Goal: Information Seeking & Learning: Find specific fact

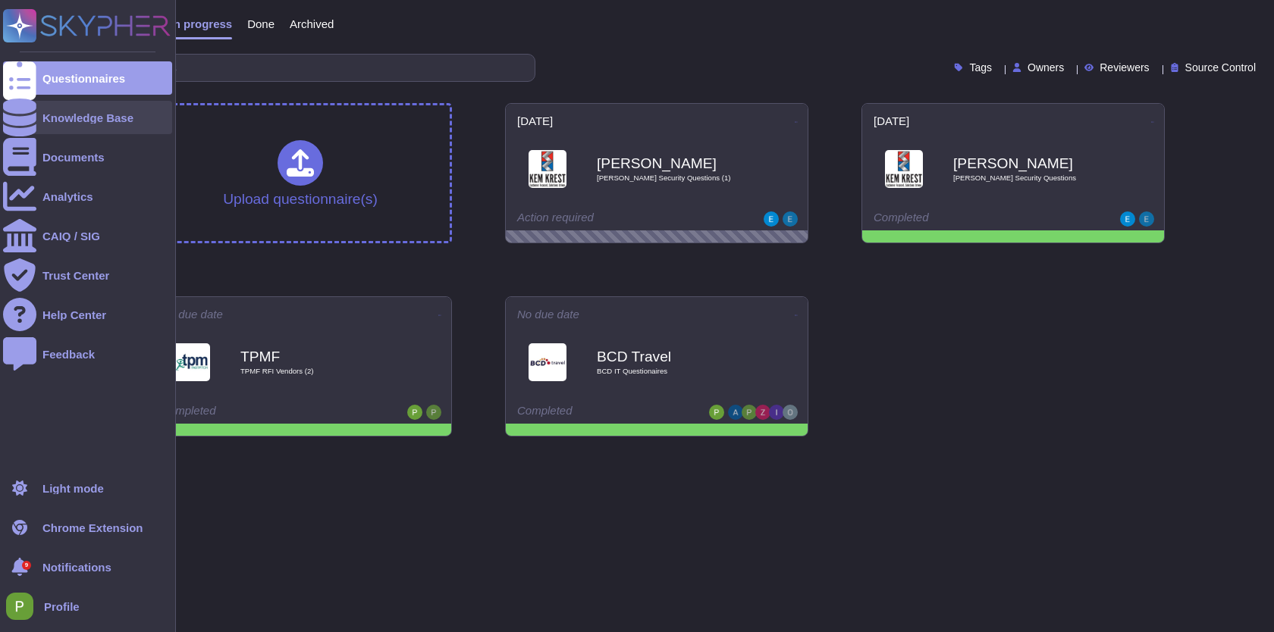
click at [107, 121] on div "Knowledge Base" at bounding box center [87, 117] width 91 height 11
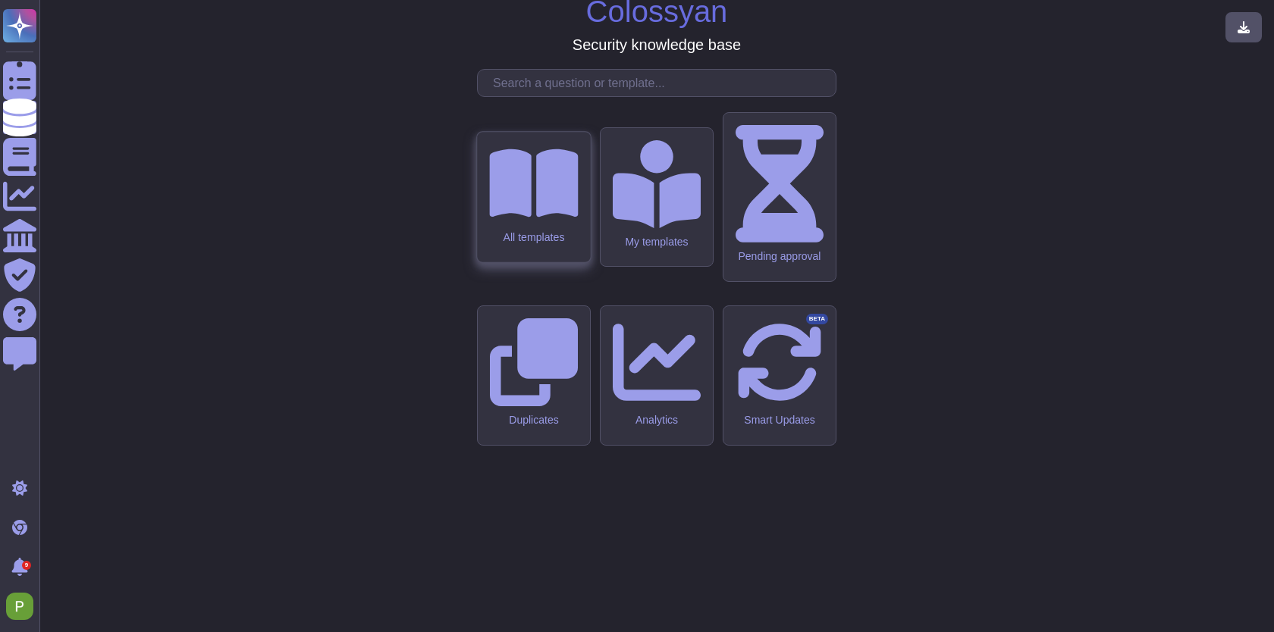
click at [527, 218] on icon at bounding box center [533, 183] width 89 height 68
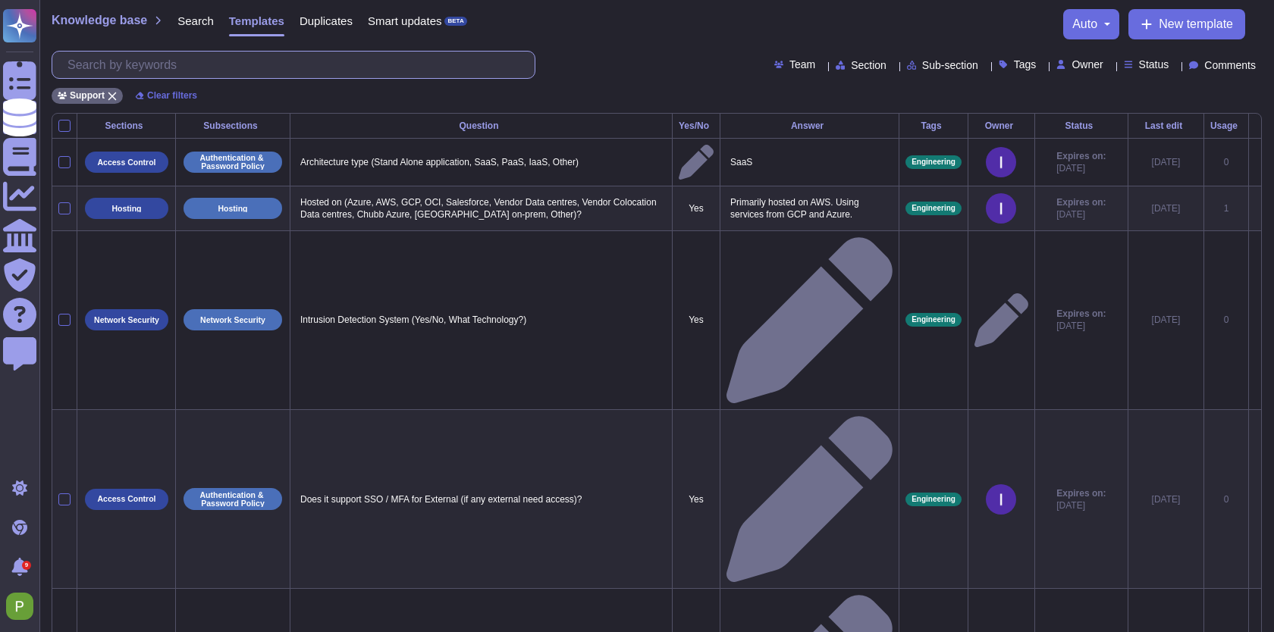
click at [296, 63] on input "text" at bounding box center [297, 65] width 475 height 27
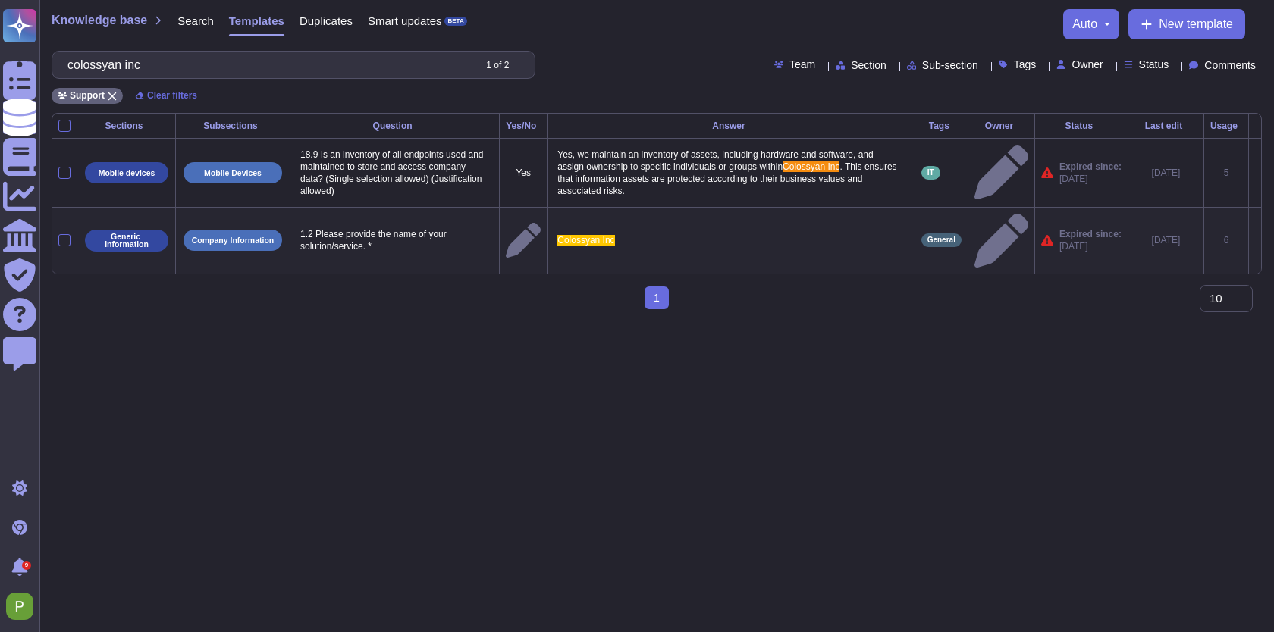
type input "colossyan inc"
click at [580, 235] on span "Colossyan Inc" at bounding box center [585, 240] width 57 height 11
type textarea "Colossyan Inc"
click at [584, 231] on textarea "Colossyan Inc" at bounding box center [729, 240] width 350 height 18
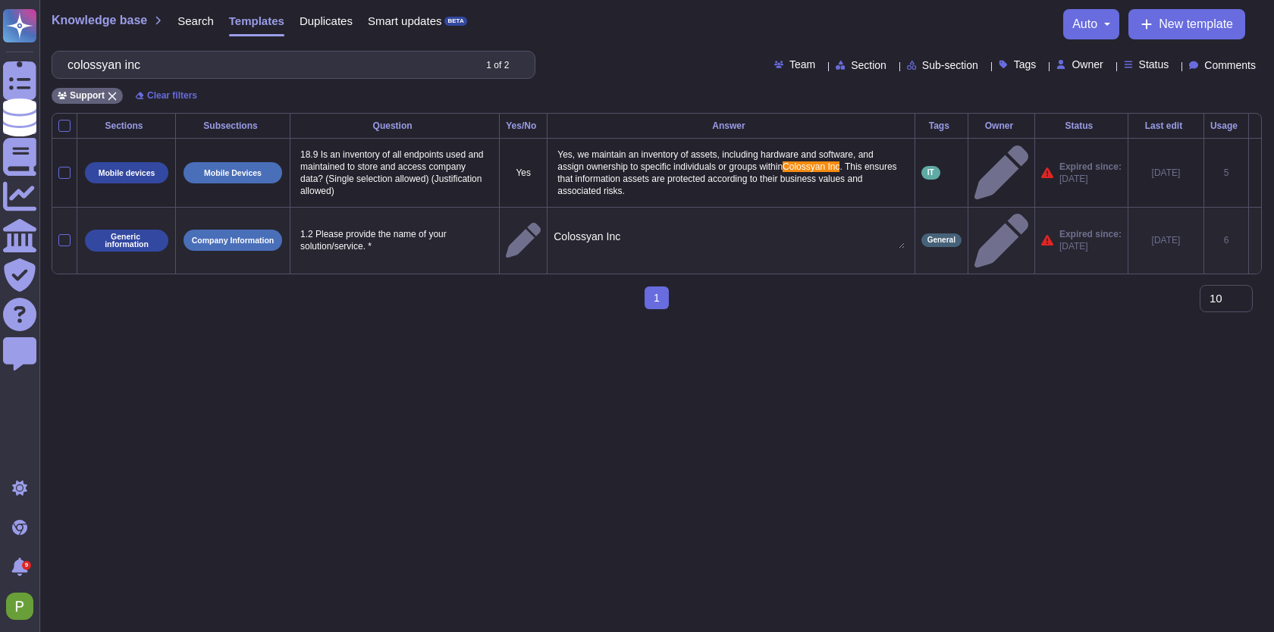
click at [584, 231] on textarea "Colossyan Inc" at bounding box center [729, 240] width 350 height 18
click at [177, 64] on input "colossyan inc" at bounding box center [266, 65] width 412 height 27
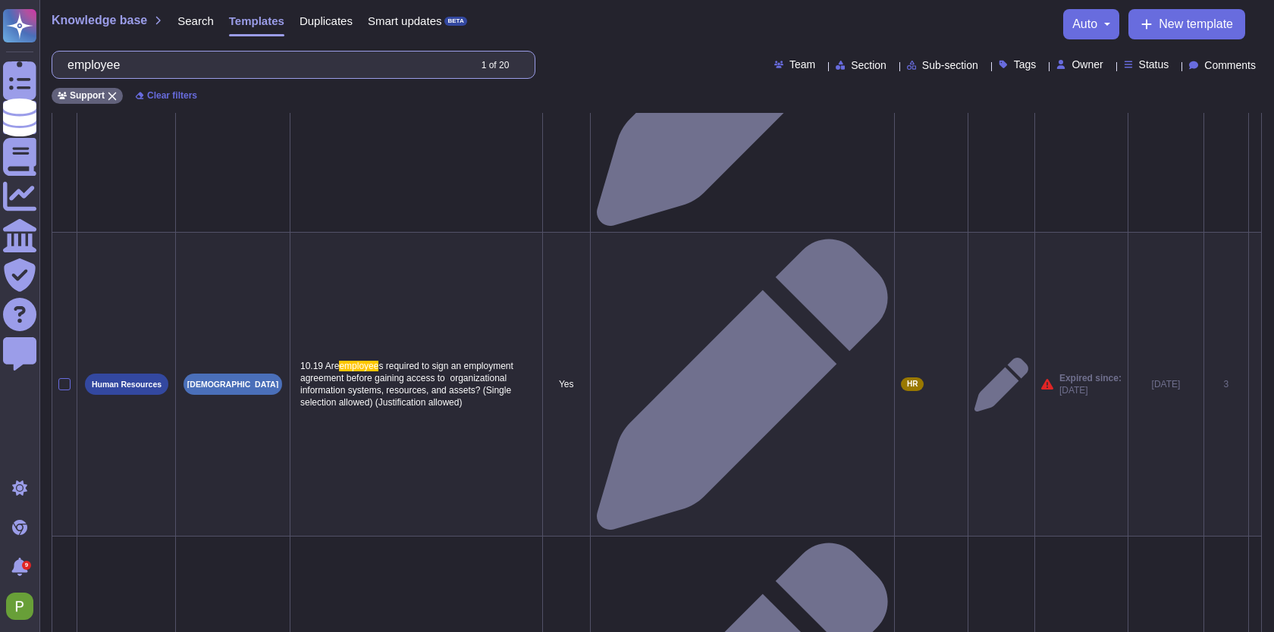
scroll to position [510, 0]
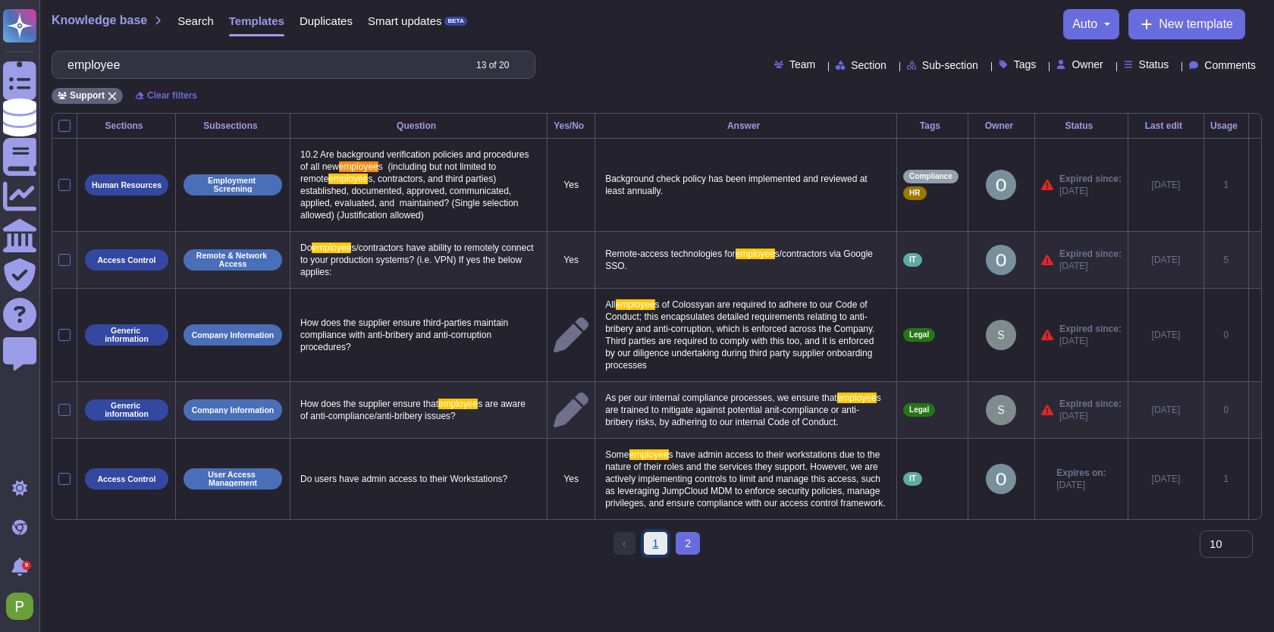
click at [648, 555] on link "1" at bounding box center [656, 543] width 24 height 23
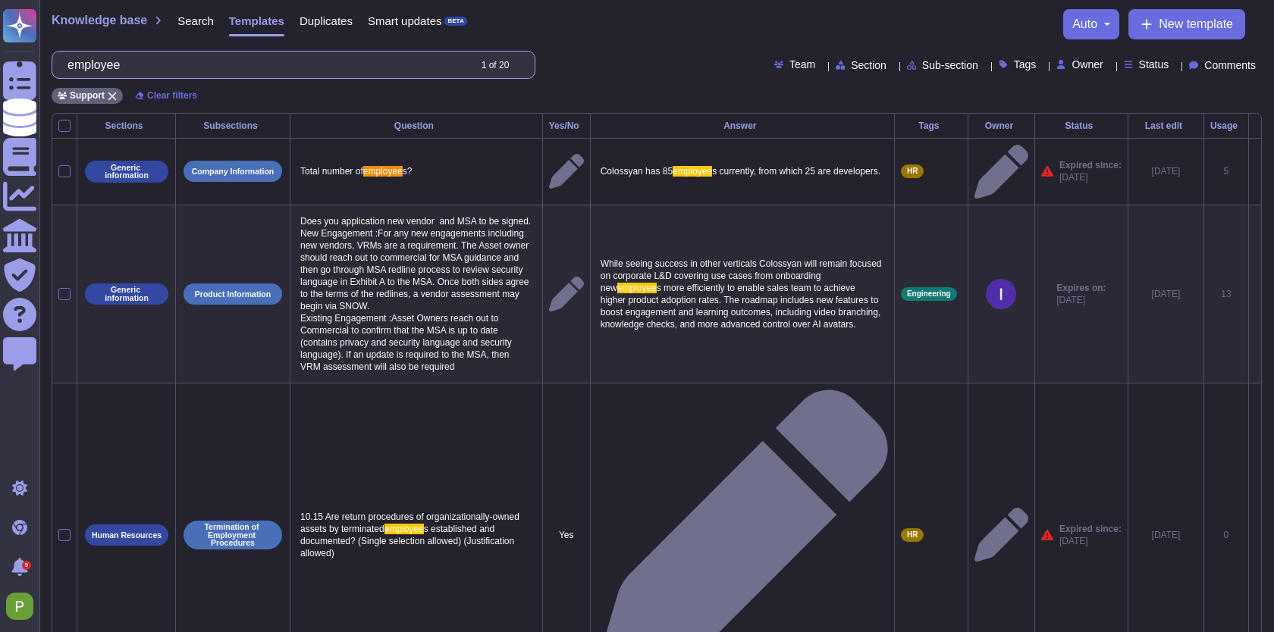
click at [137, 64] on input "employee" at bounding box center [264, 65] width 408 height 27
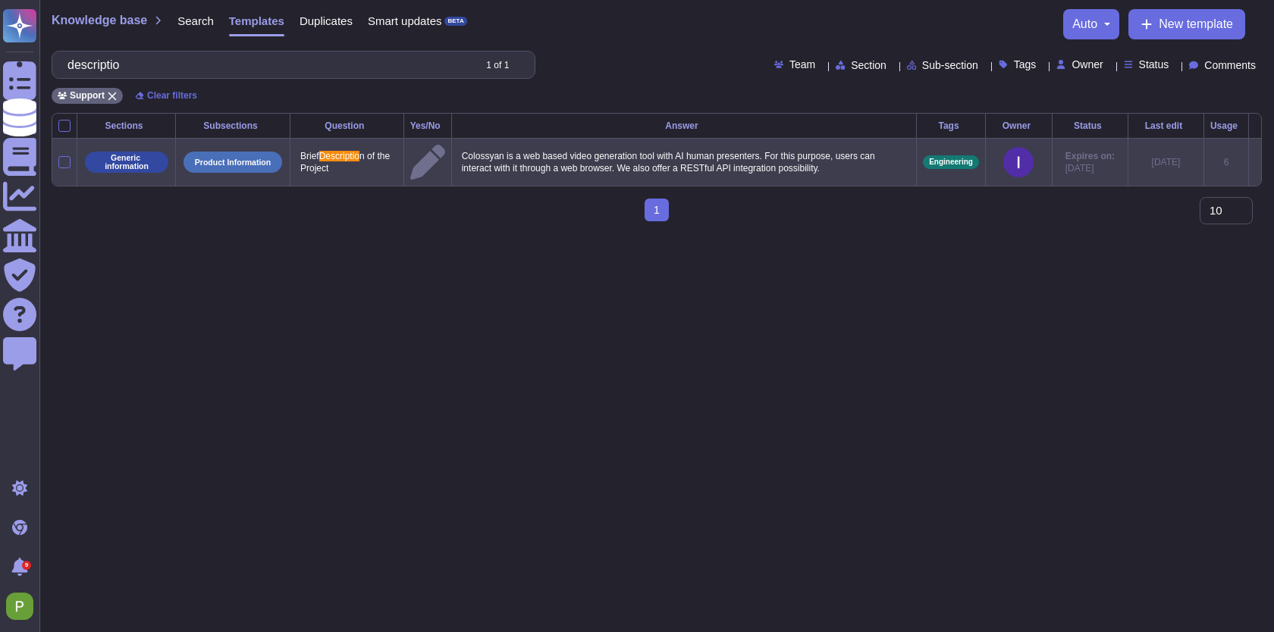
type input "descriptio"
click at [687, 168] on p "Colossyan is a web based video generation tool with AI human presenters. For th…" at bounding box center [684, 162] width 452 height 32
type textarea "Colossyan is a web based video generation tool with AI human presenters. For th…"
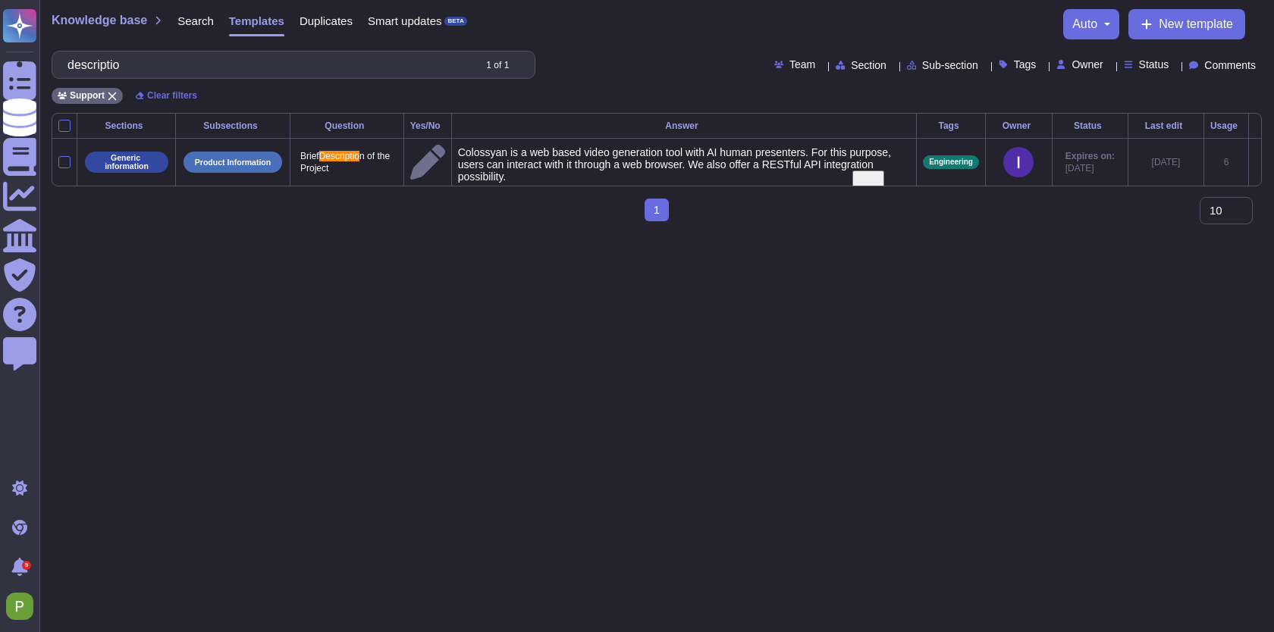
drag, startPoint x: 641, startPoint y: 183, endPoint x: 372, endPoint y: 121, distance: 277.0
click at [372, 121] on table "Sections Subsections Question Yes/No Answer Tags Owner Status Last edit Usage G…" at bounding box center [656, 150] width 1209 height 72
click at [202, 22] on span "Search" at bounding box center [195, 20] width 36 height 11
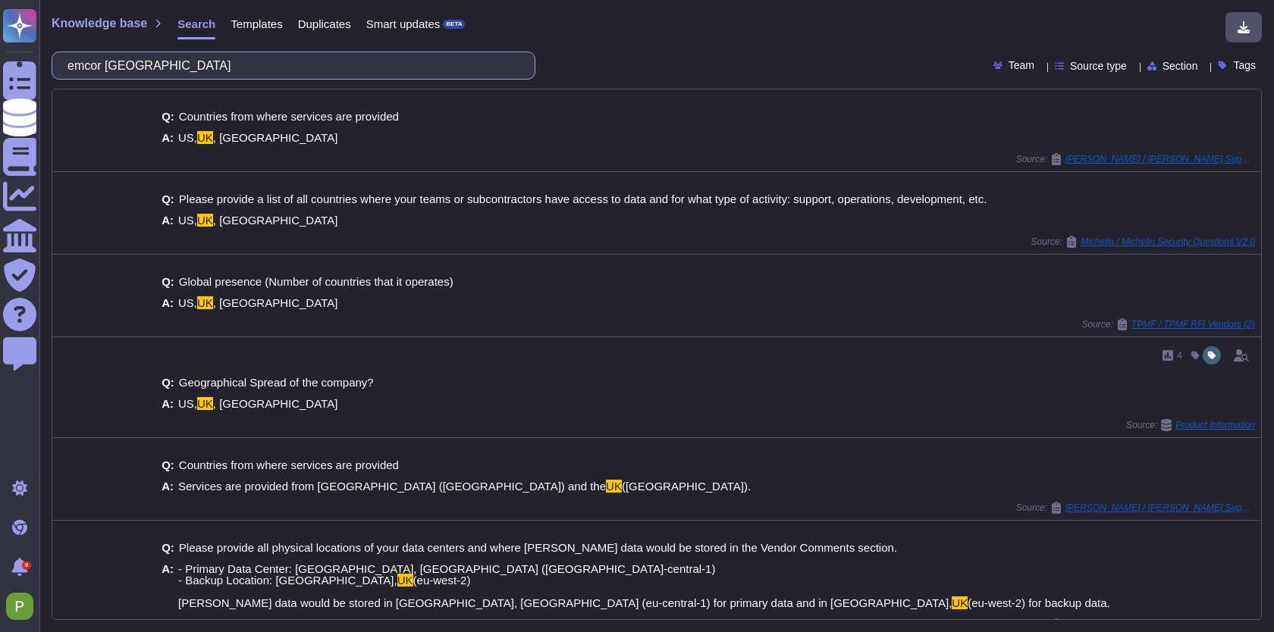
click at [296, 68] on input "emcor [GEOGRAPHIC_DATA]" at bounding box center [289, 65] width 459 height 27
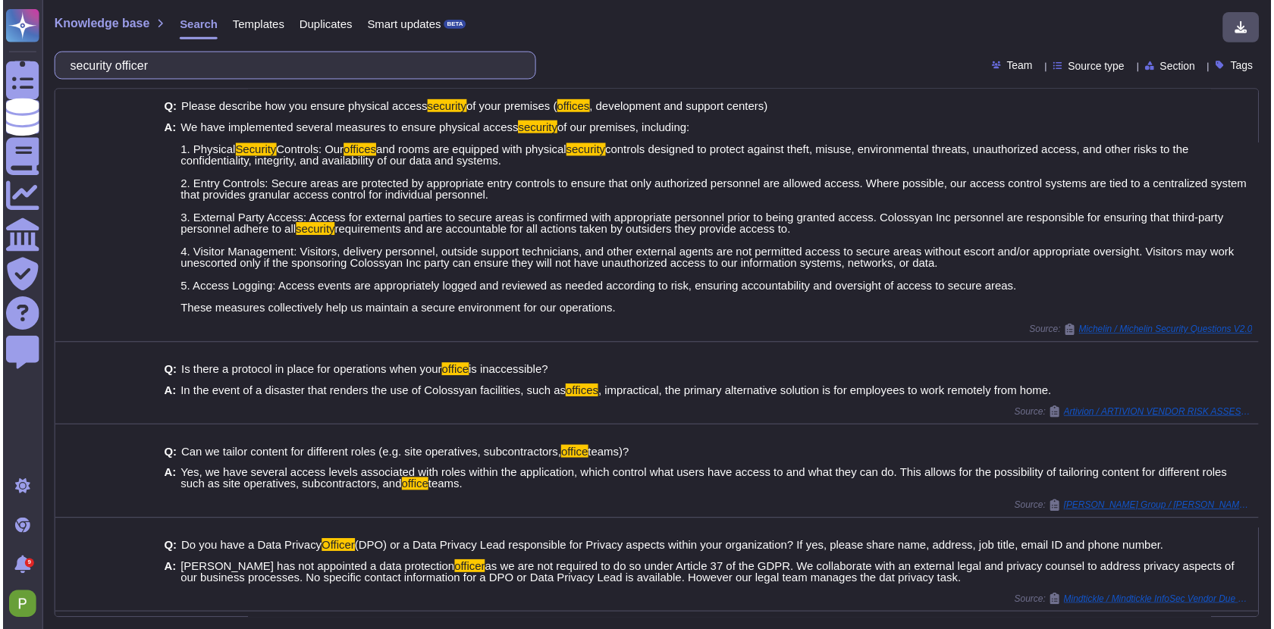
scroll to position [411, 0]
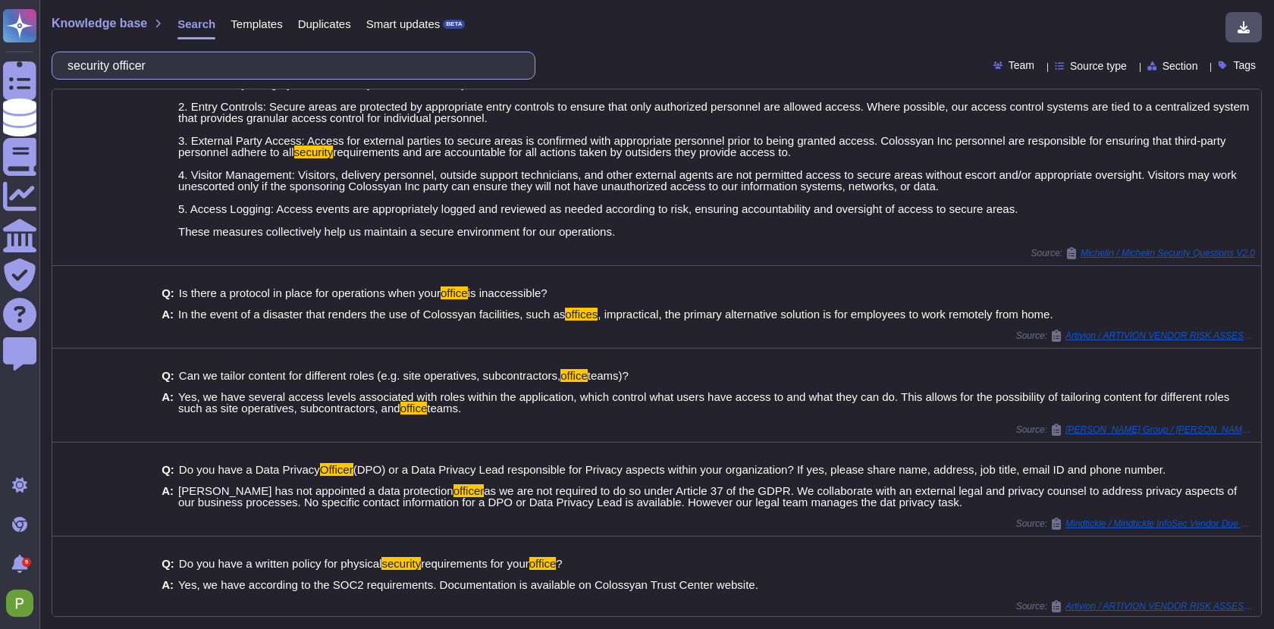
click at [208, 71] on input "security officer" at bounding box center [289, 65] width 459 height 27
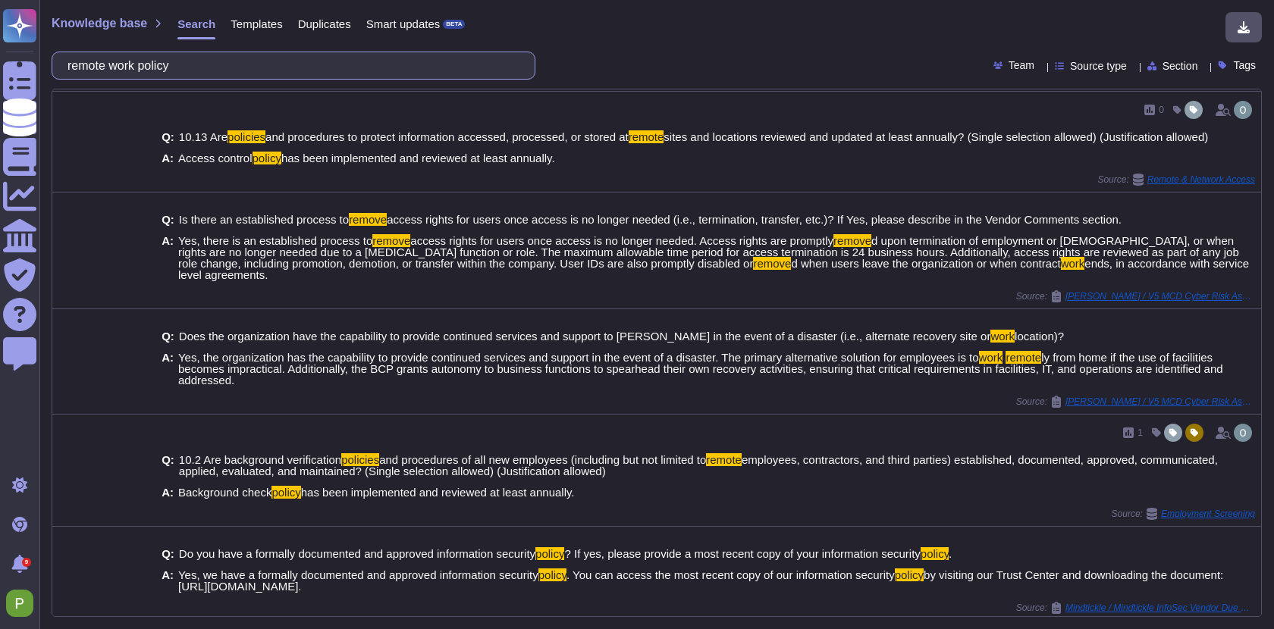
scroll to position [544, 0]
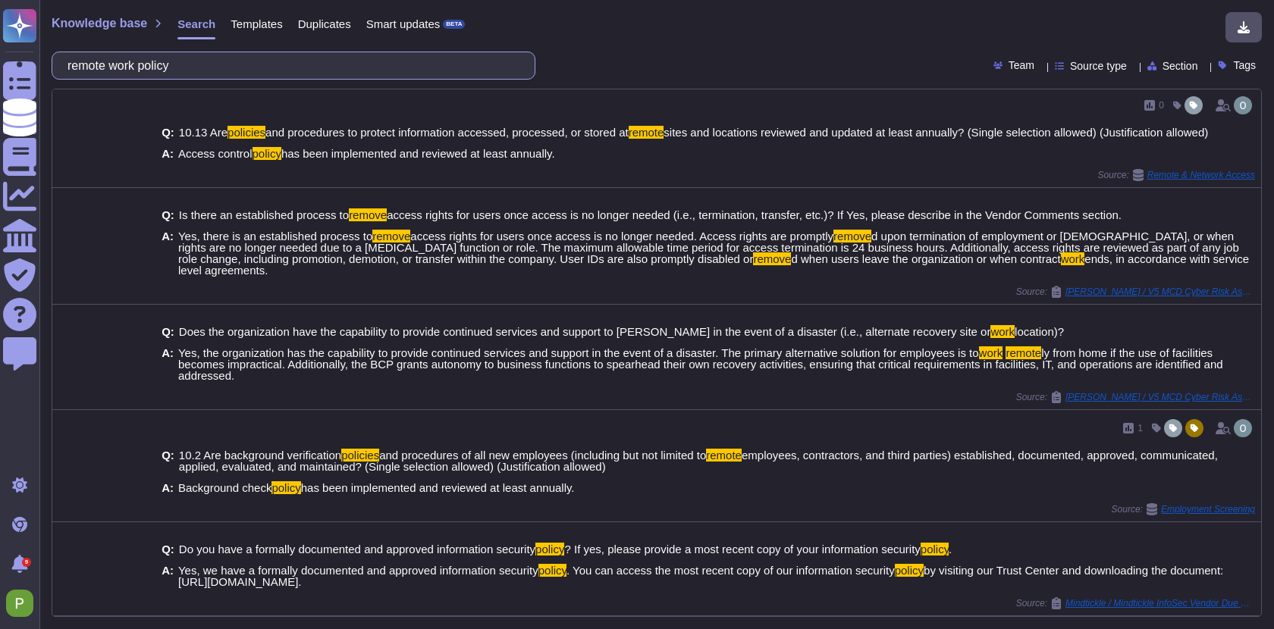
click at [256, 68] on input "remote work policy" at bounding box center [289, 65] width 459 height 27
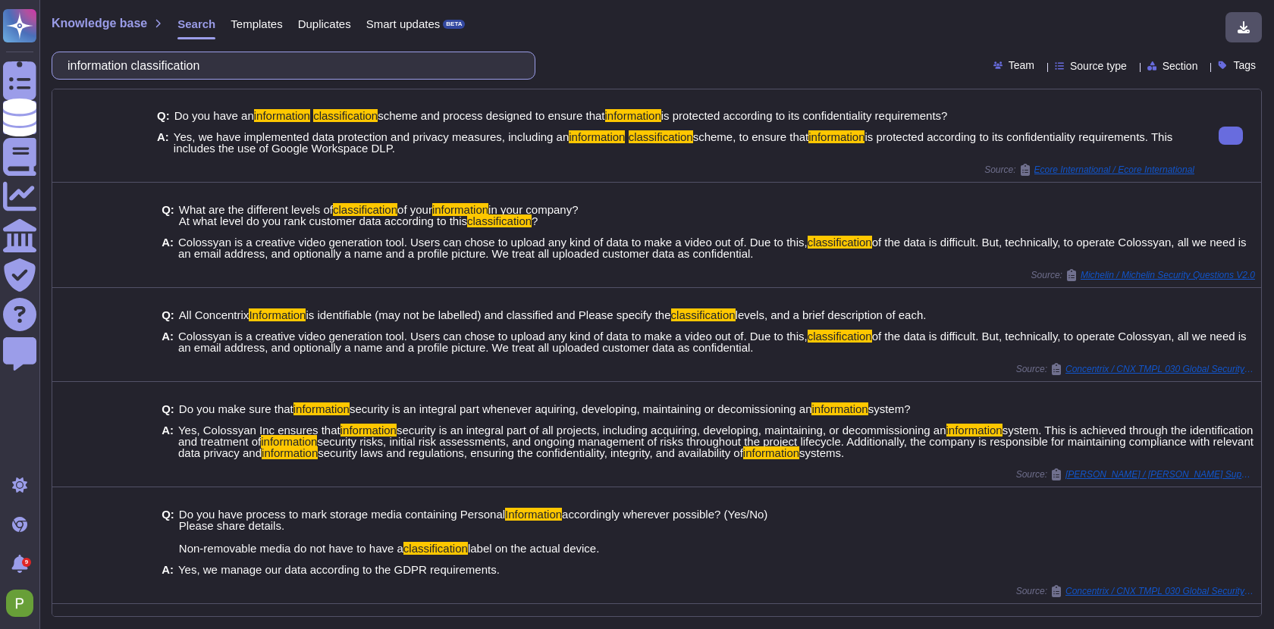
scroll to position [0, 0]
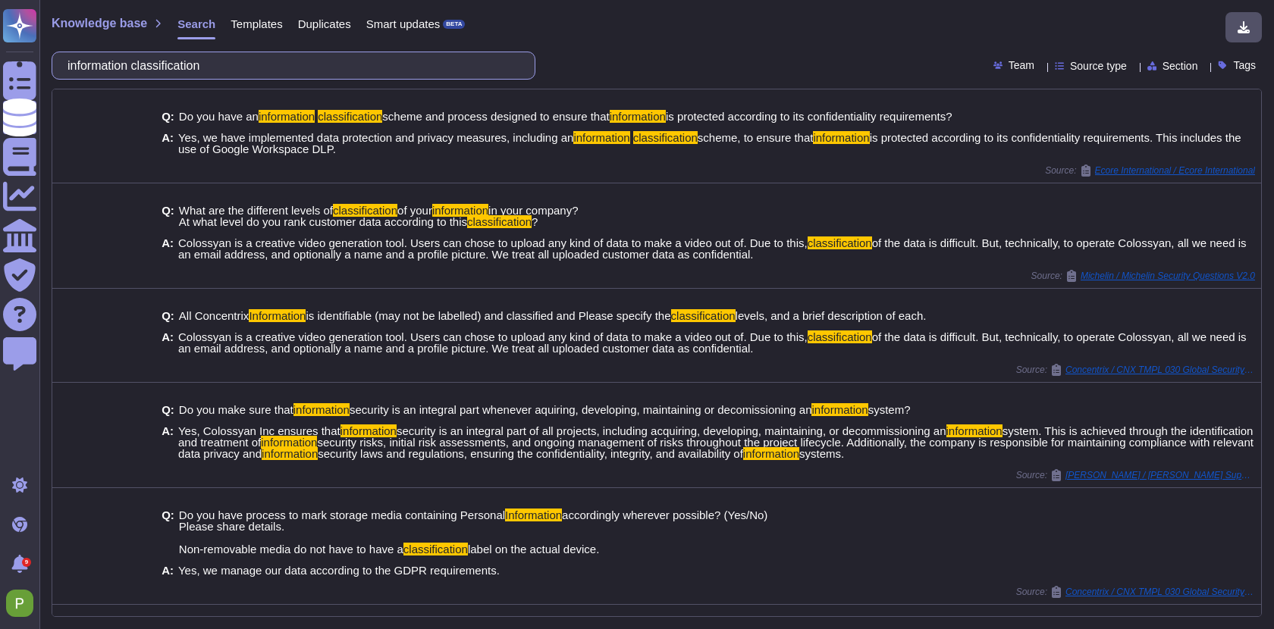
click at [313, 67] on input "information classification" at bounding box center [289, 65] width 459 height 27
paste input "Are default hardened base virtual images applied to virtualized operating syste…"
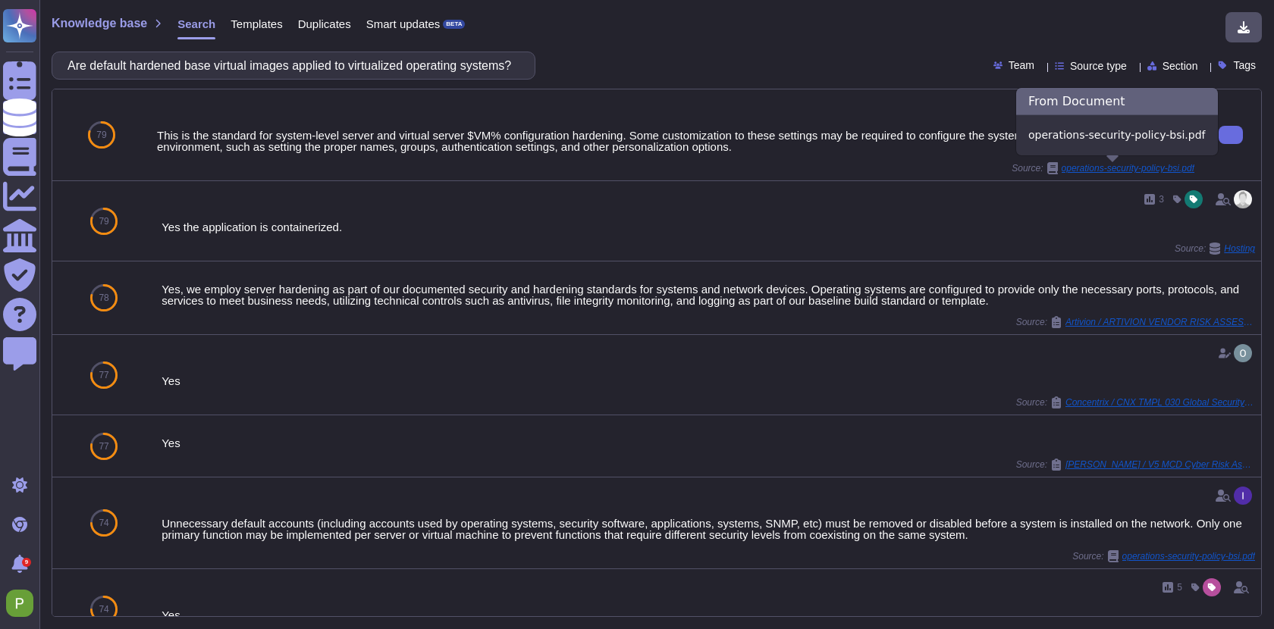
click at [1099, 167] on span "operations-security-policy-bsi.pdf" at bounding box center [1128, 168] width 133 height 9
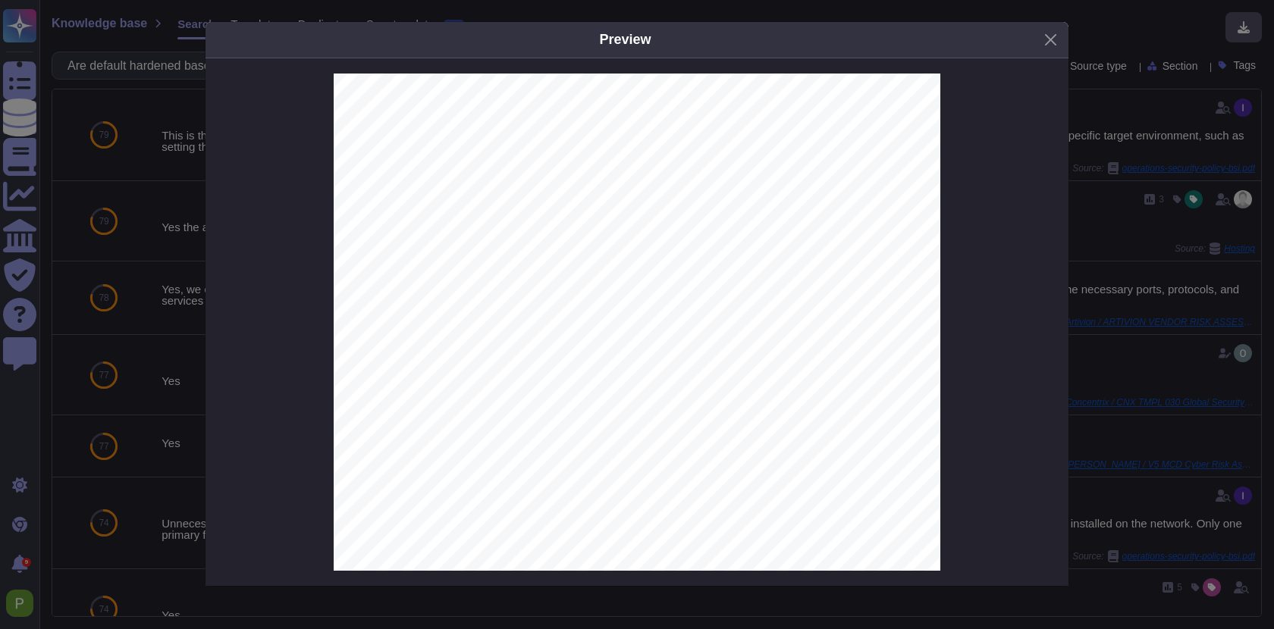
scroll to position [3139, 0]
click at [690, 275] on div "Information Systems Audit Considerations Audit requirements and activities invo…" at bounding box center [637, 466] width 607 height 785
click at [1187, 132] on div "Preview Operations Security Policy Policy Owner : [PERSON_NAME] Effective Date …" at bounding box center [637, 314] width 1274 height 629
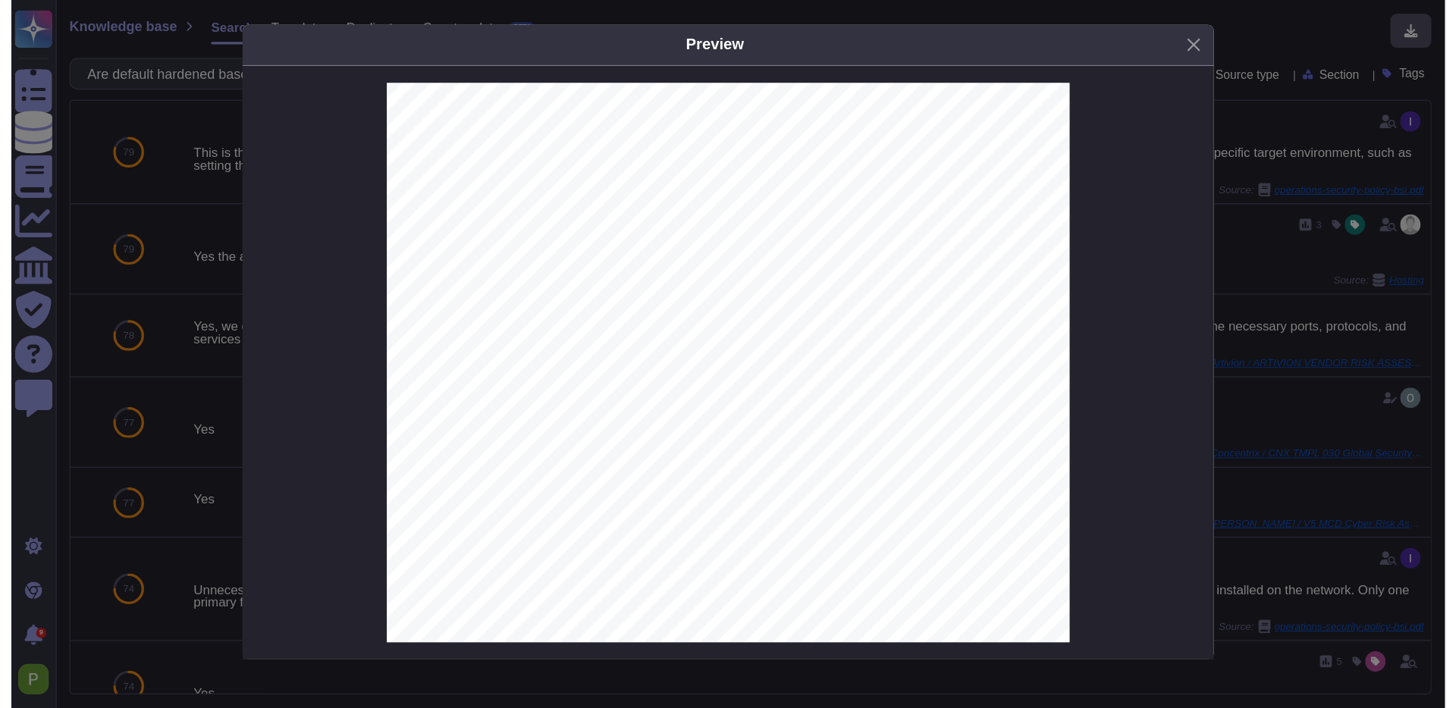
scroll to position [3139, 0]
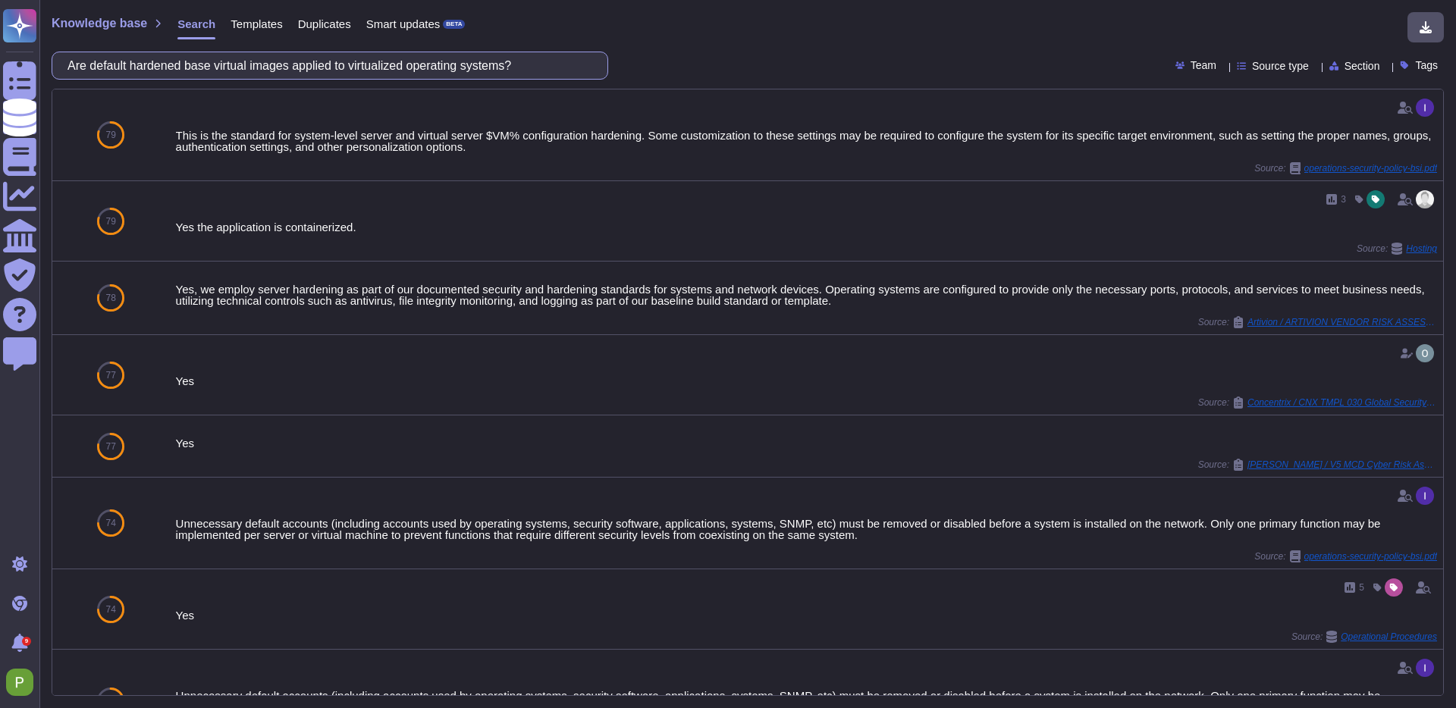
click at [284, 67] on input "Are default hardened base virtual images applied to virtualized operating syste…" at bounding box center [326, 65] width 532 height 27
click at [284, 68] on input "Are default hardened base virtual images applied to virtualized operating syste…" at bounding box center [326, 65] width 532 height 27
click at [285, 68] on input "Are default hardened base virtual images applied to virtualized operating syste…" at bounding box center [326, 65] width 532 height 27
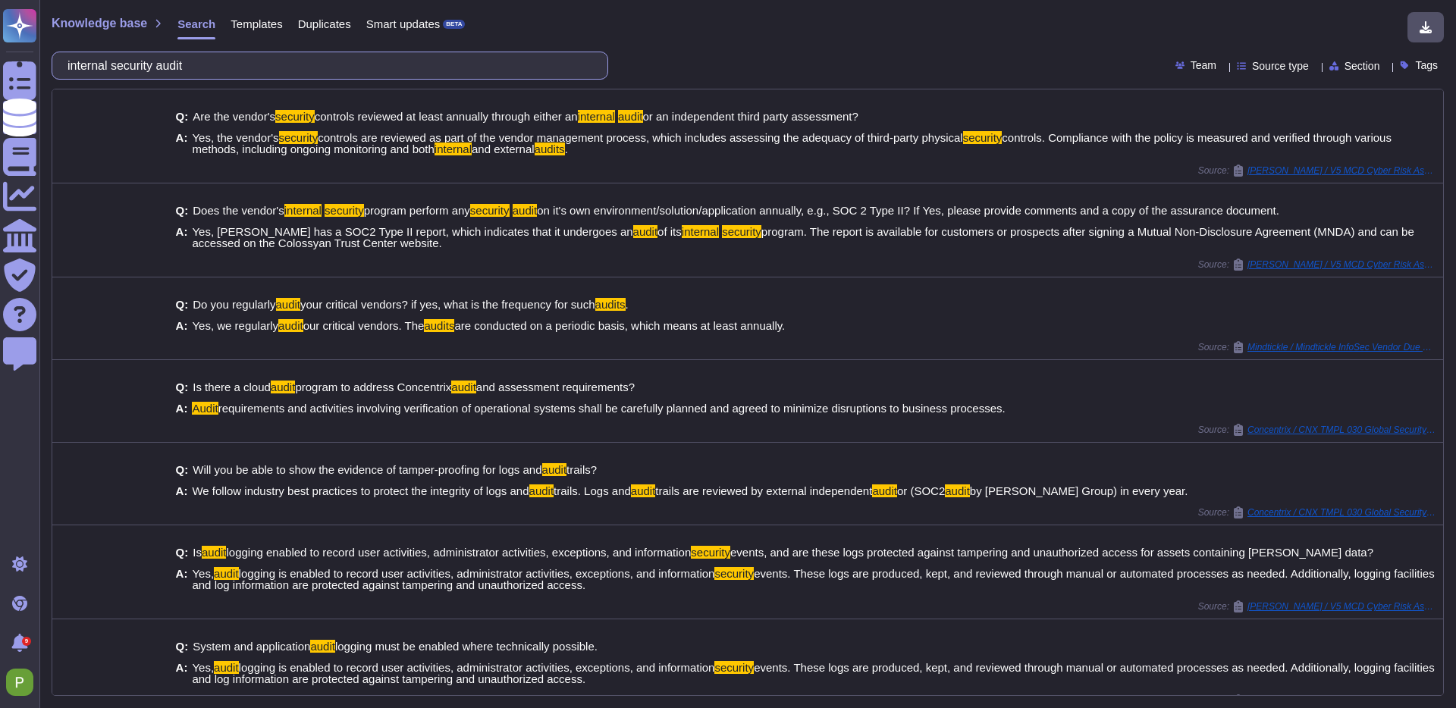
click at [237, 66] on input "internal security audit" at bounding box center [326, 65] width 532 height 27
click at [236, 66] on input "internal security audit" at bounding box center [326, 65] width 532 height 27
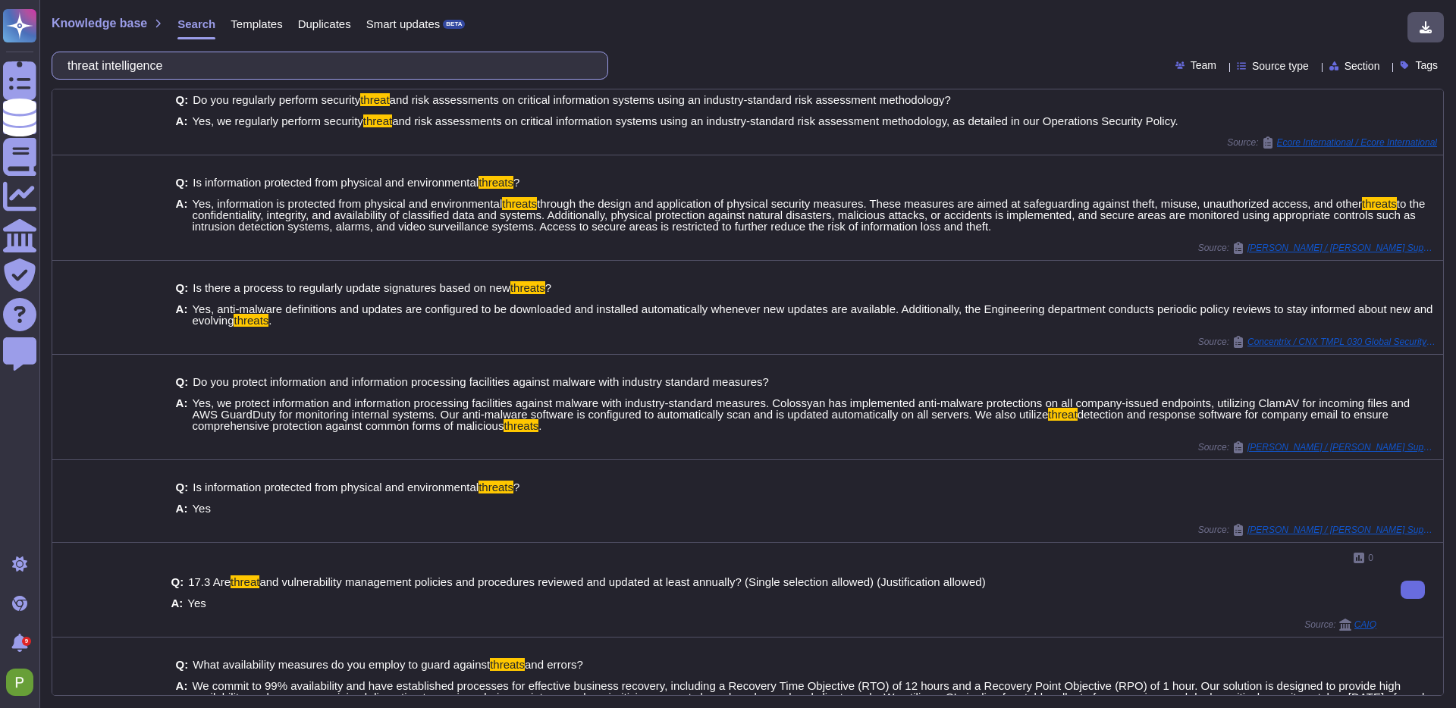
scroll to position [0, 0]
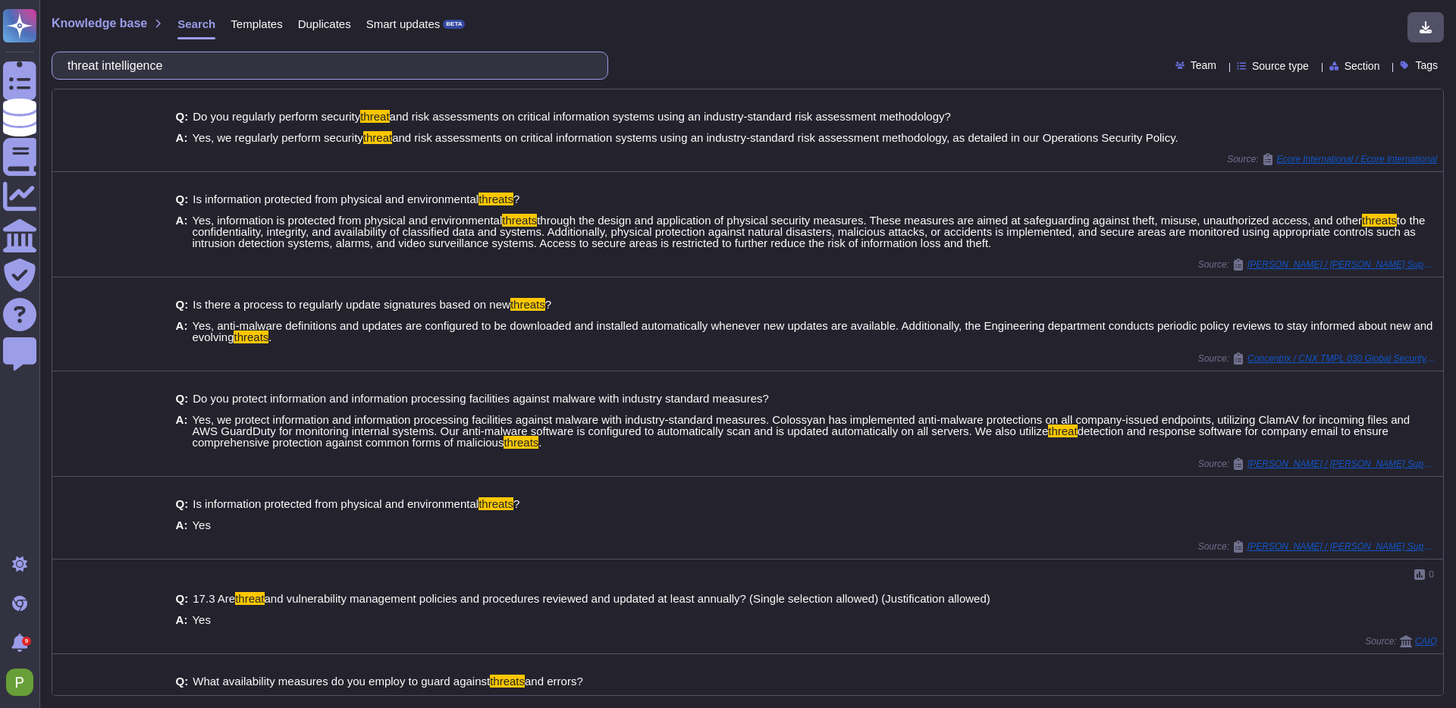
click at [262, 54] on input "threat intelligence" at bounding box center [326, 65] width 532 height 27
click at [250, 61] on input "threat intelligence" at bounding box center [326, 65] width 532 height 27
click at [244, 63] on input "threat intelligence" at bounding box center [326, 65] width 532 height 27
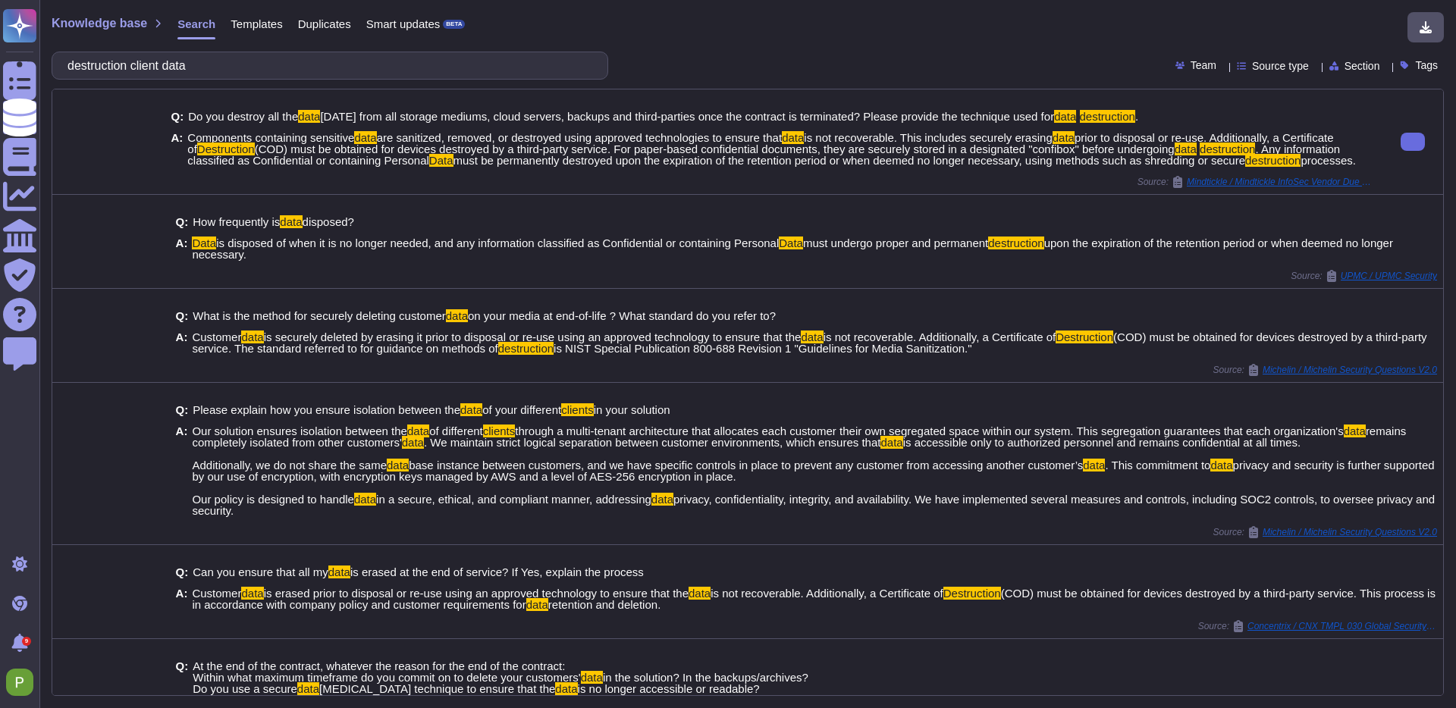
drag, startPoint x: 188, startPoint y: 137, endPoint x: 321, endPoint y: 170, distance: 137.4
click at [321, 166] on span "Components containing sensitive data are sanitized, removed, or destroyed using…" at bounding box center [781, 149] width 1189 height 34
copy span "Components containing sensitive data are sanitized, removed, or destroyed using…"
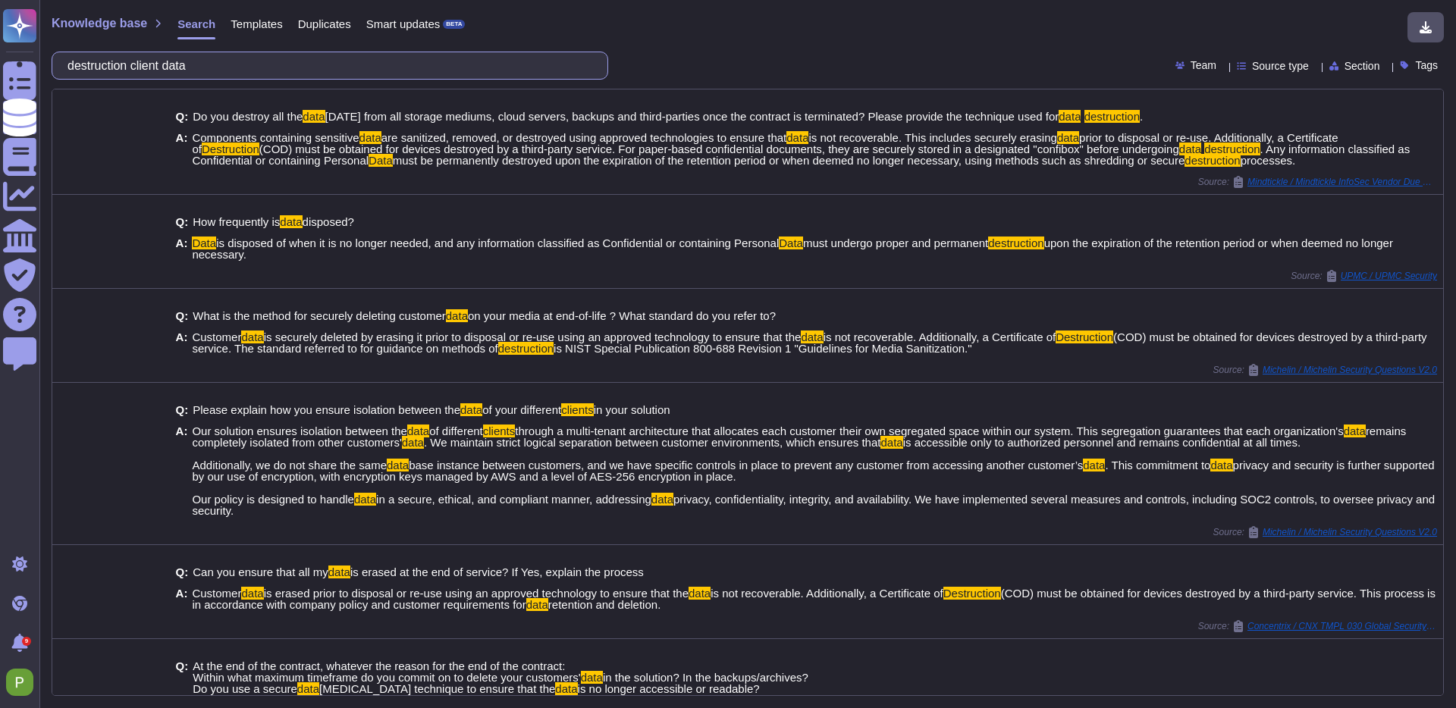
click at [210, 65] on input "destruction client data" at bounding box center [326, 65] width 532 height 27
click at [209, 65] on input "destruction client data" at bounding box center [326, 65] width 532 height 27
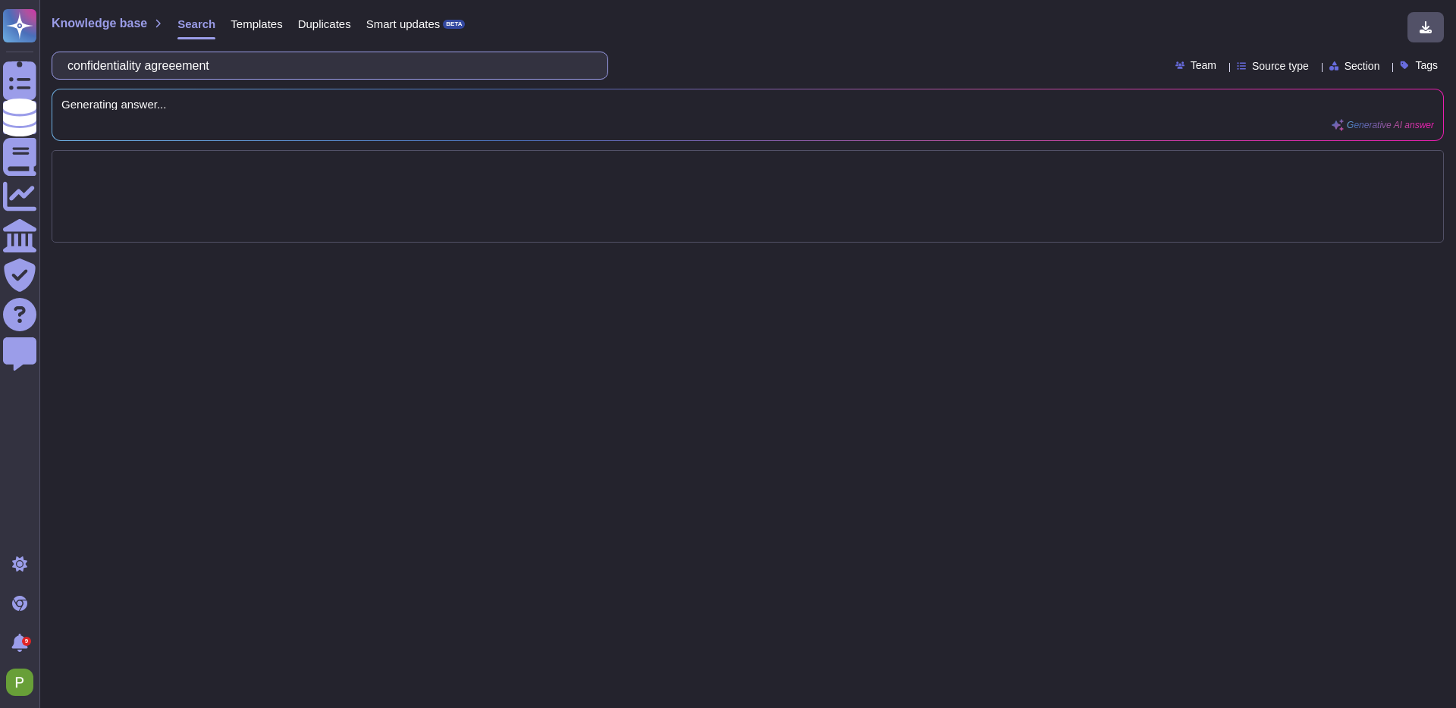
drag, startPoint x: 199, startPoint y: 71, endPoint x: 211, endPoint y: 39, distance: 33.4
click at [202, 66] on input "confidentiality agreeement" at bounding box center [326, 65] width 532 height 27
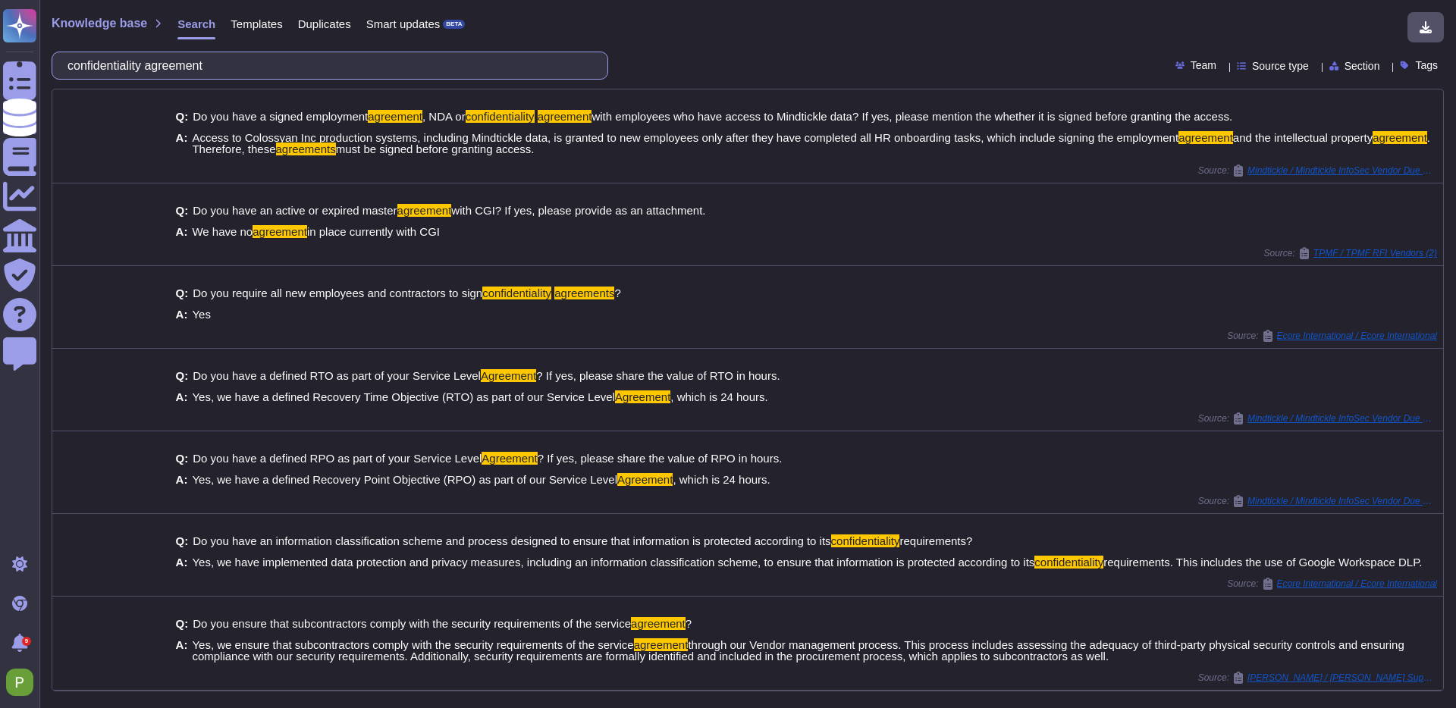
click at [258, 71] on input "confidentiality agreement" at bounding box center [326, 65] width 532 height 27
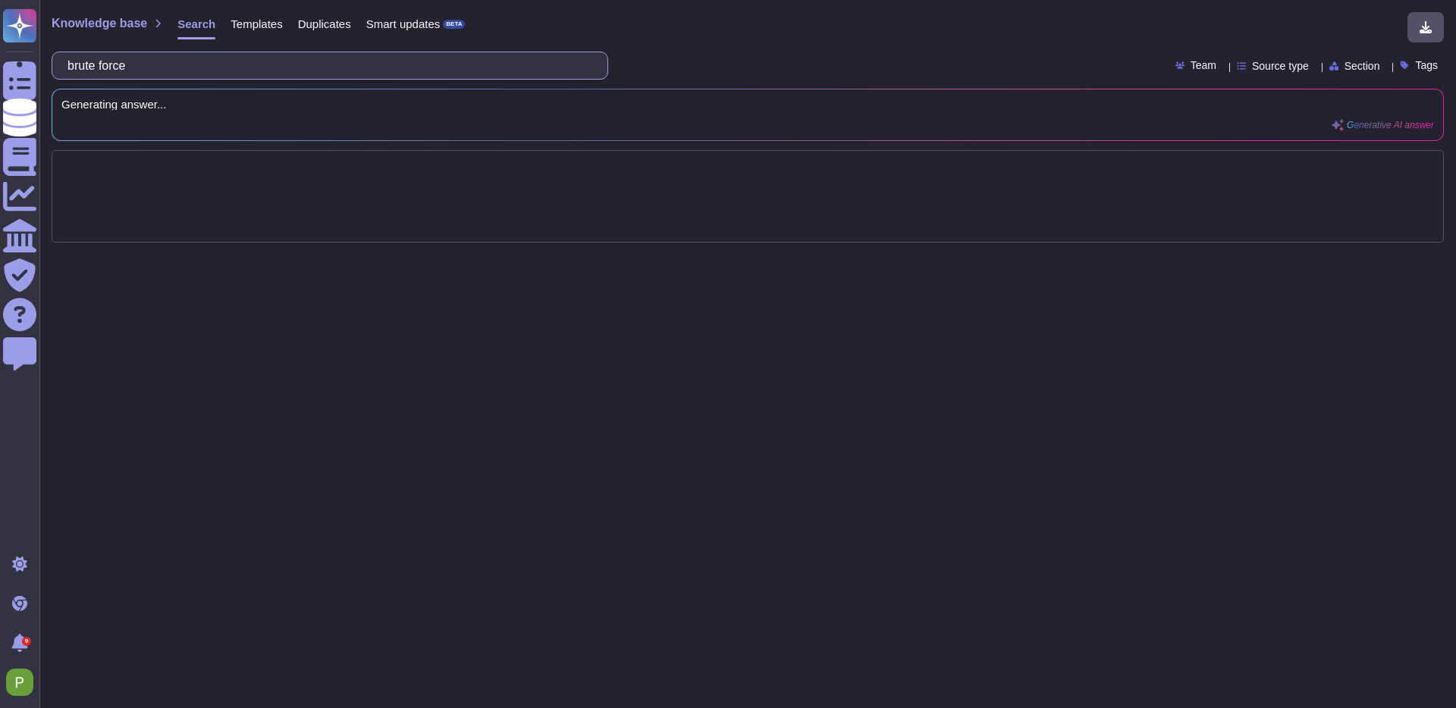
type input "brute force"
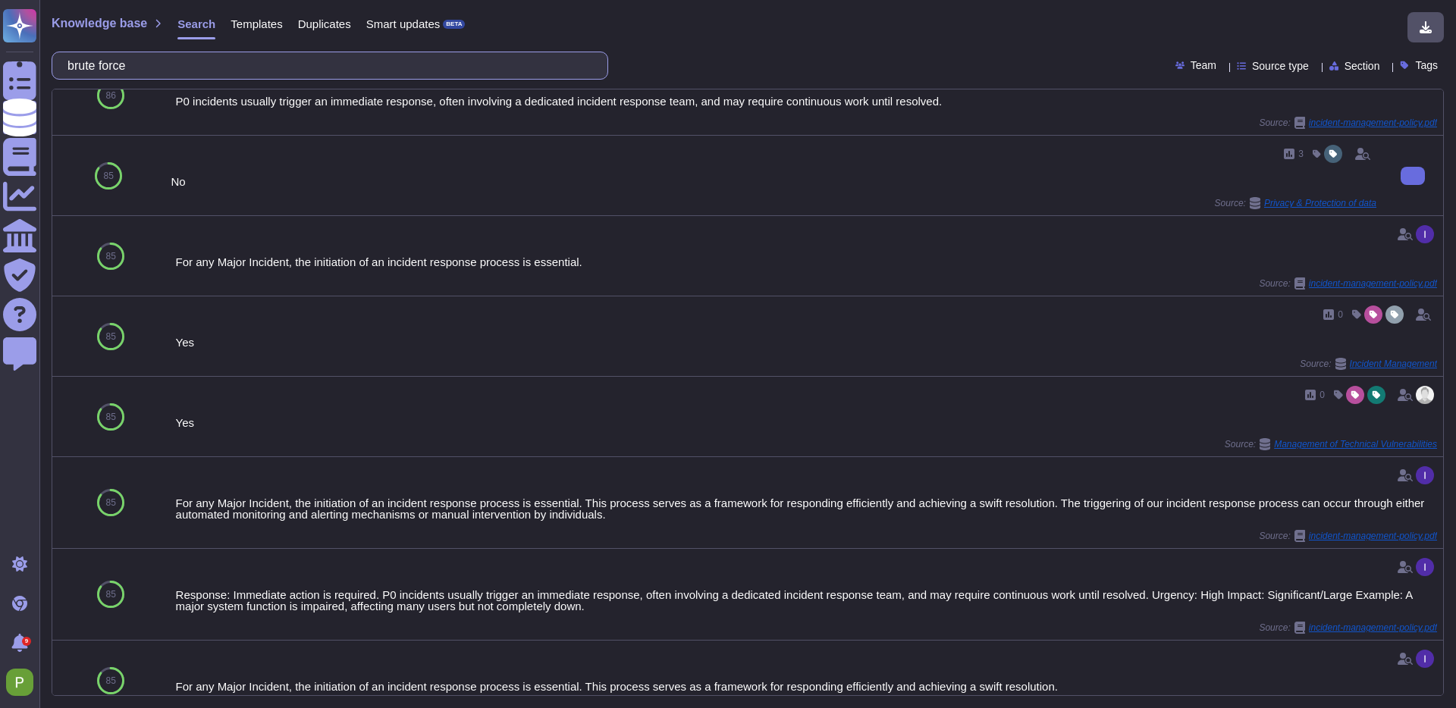
scroll to position [538, 0]
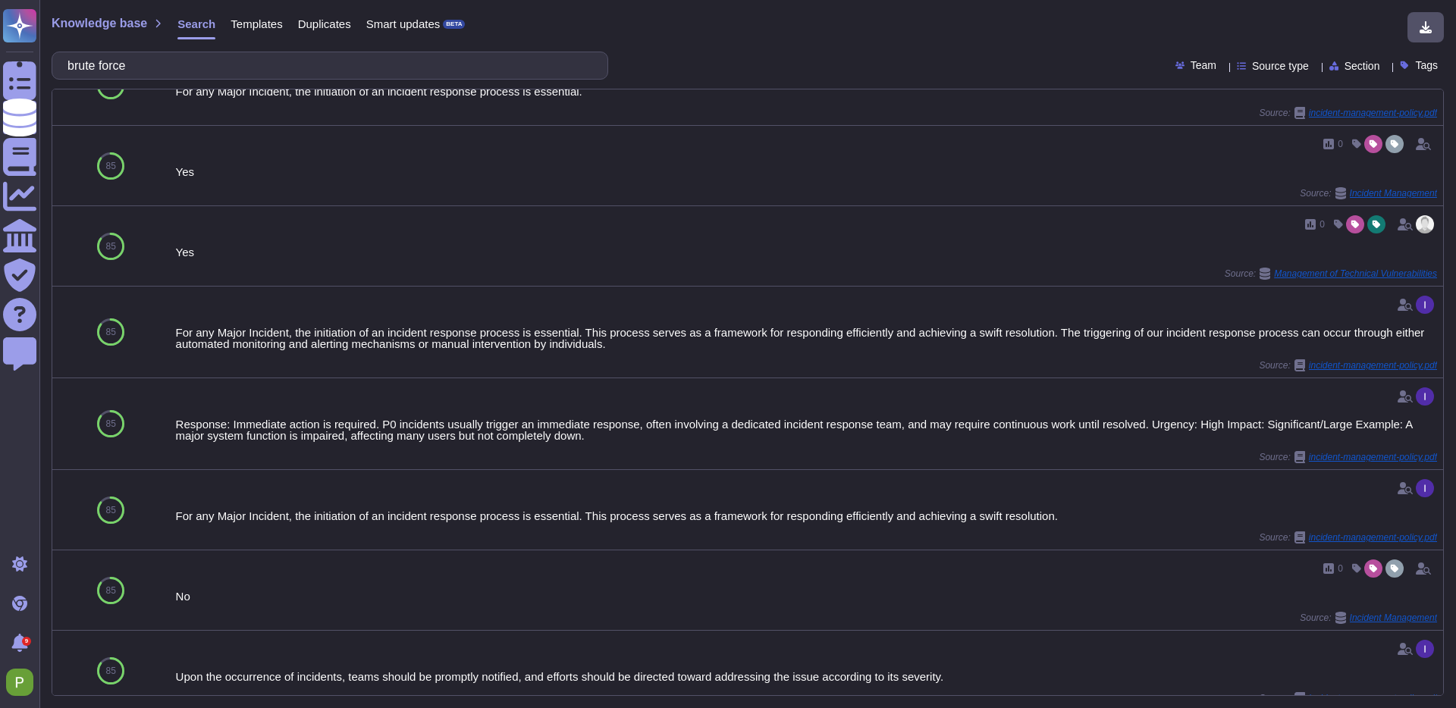
click at [262, 20] on span "Templates" at bounding box center [257, 23] width 52 height 11
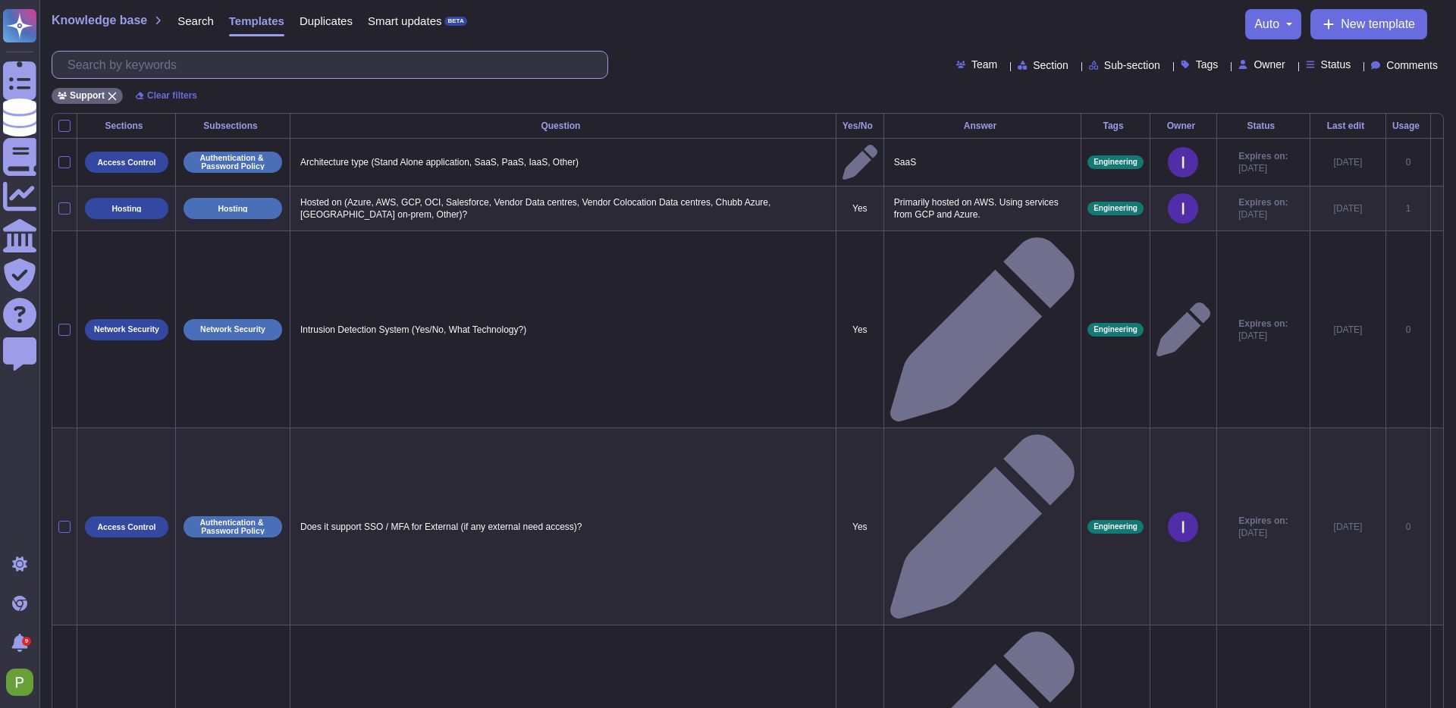
click at [265, 56] on input "text" at bounding box center [333, 65] width 547 height 27
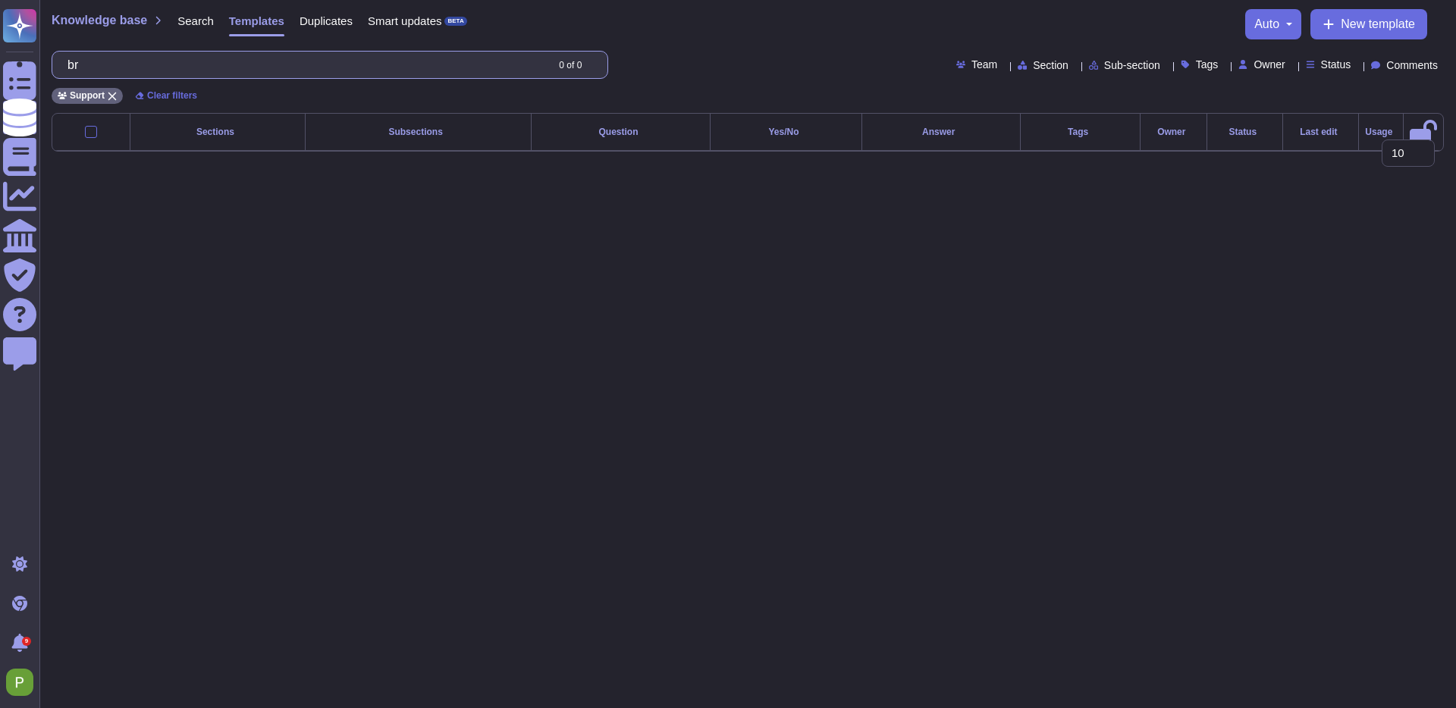
type input "b"
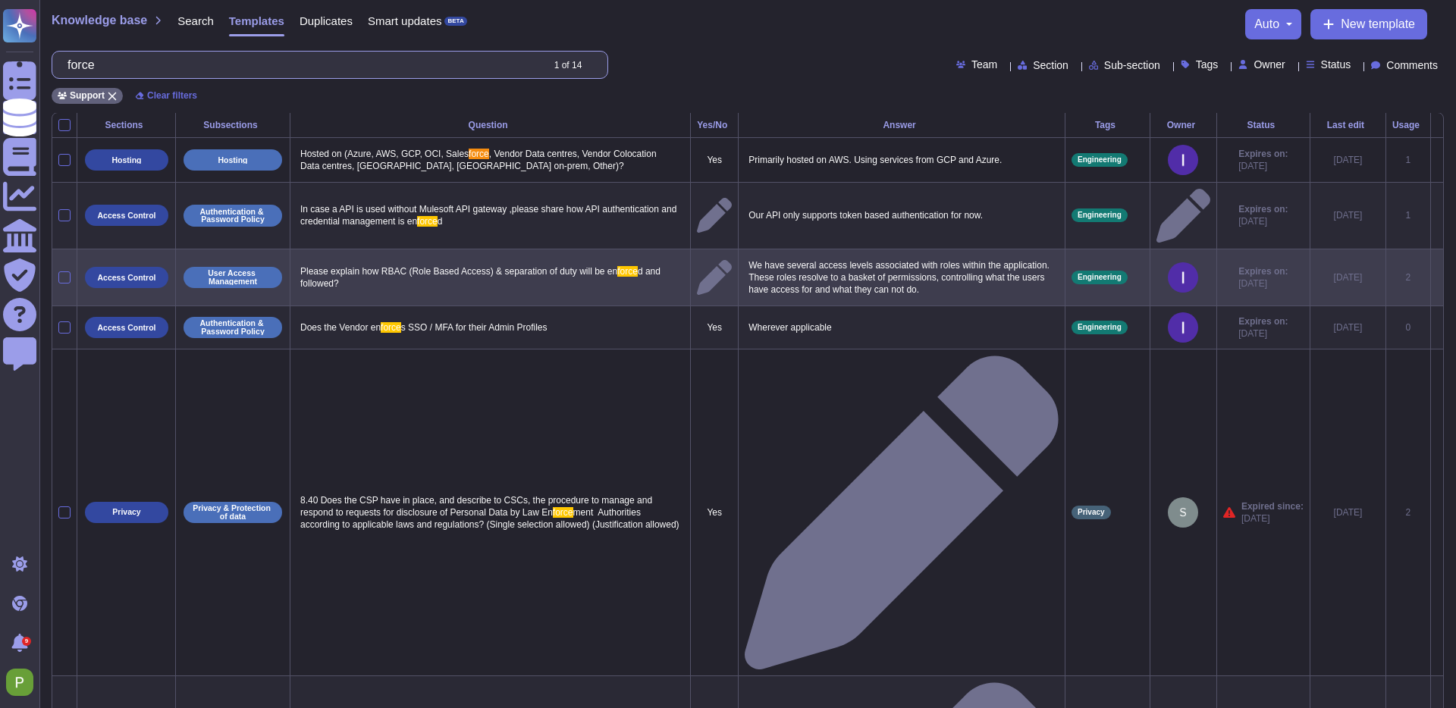
scroll to position [57, 0]
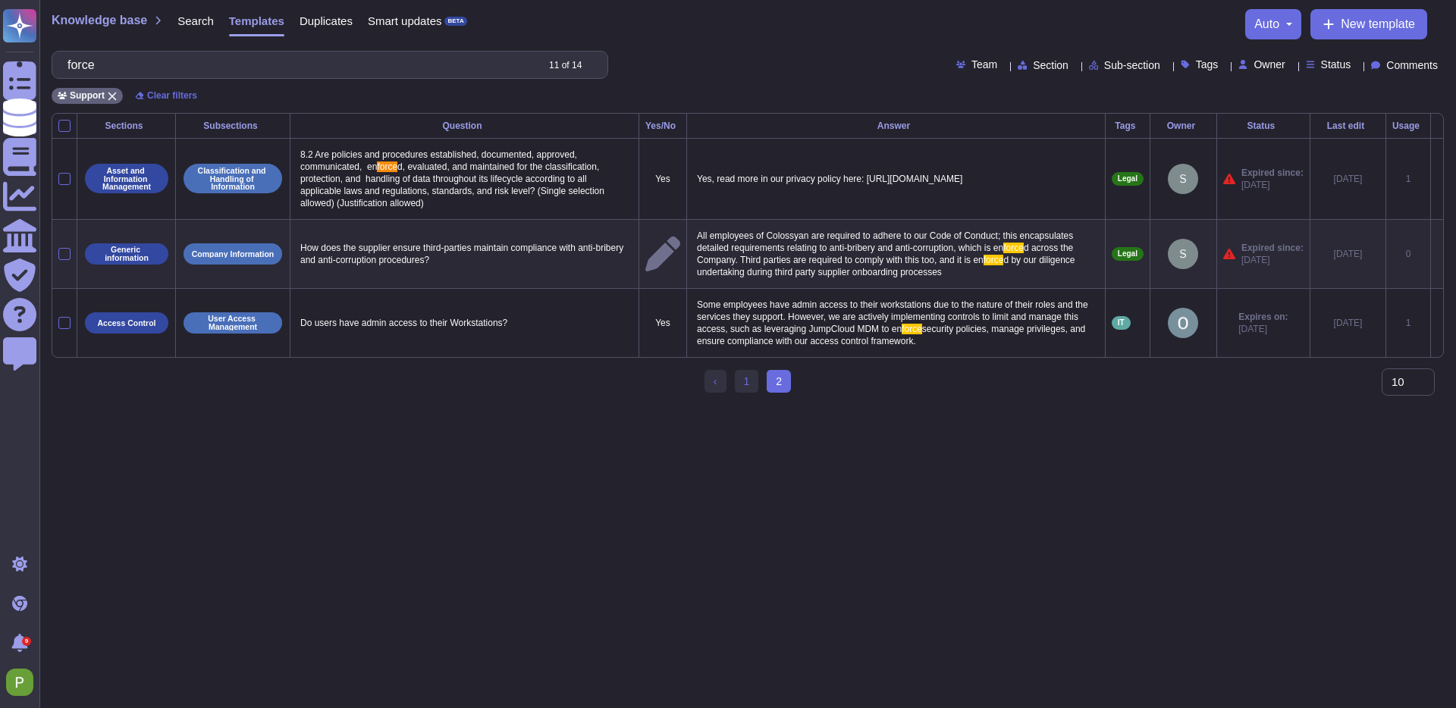
scroll to position [0, 0]
click at [161, 62] on input "force" at bounding box center [297, 65] width 475 height 27
click at [161, 63] on input "force" at bounding box center [297, 65] width 475 height 27
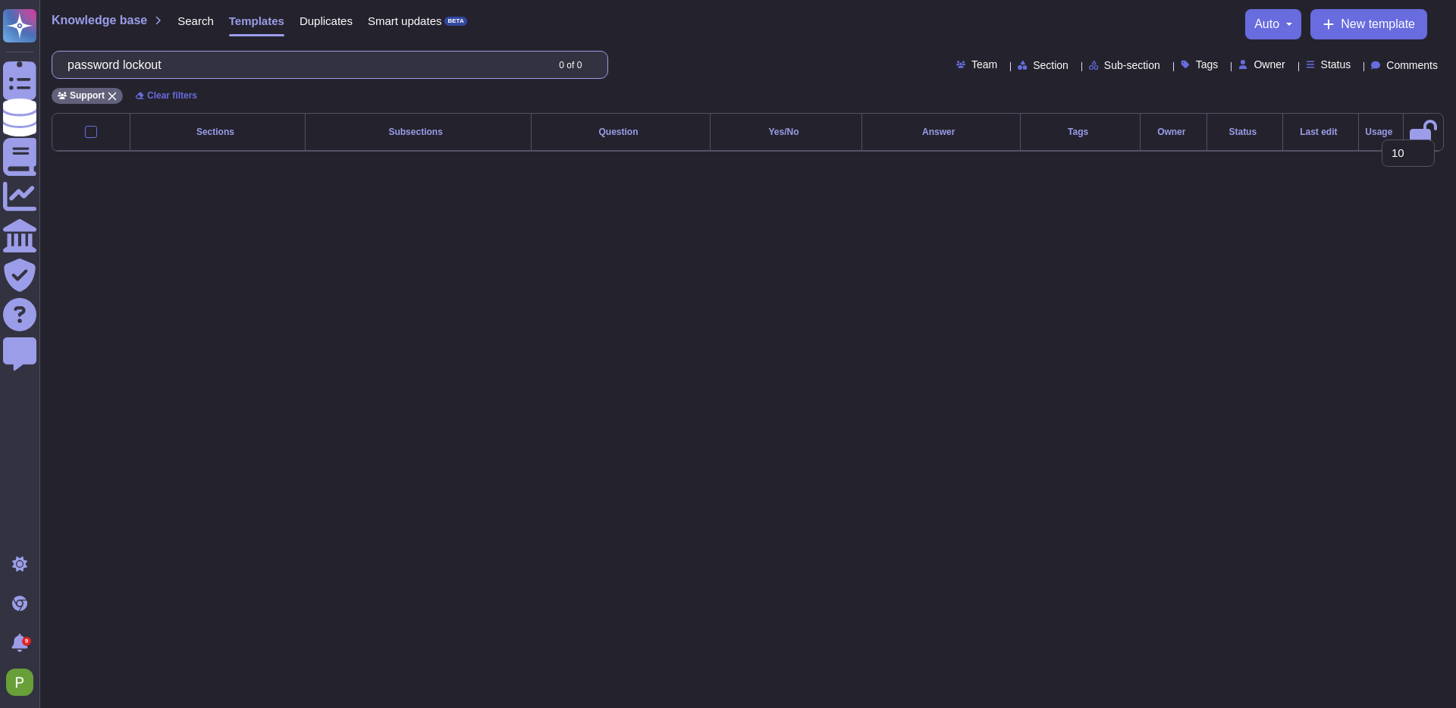
click at [180, 66] on input "password lockout" at bounding box center [302, 65] width 485 height 27
type input "backup policy"
click at [114, 97] on icon at bounding box center [112, 96] width 9 height 9
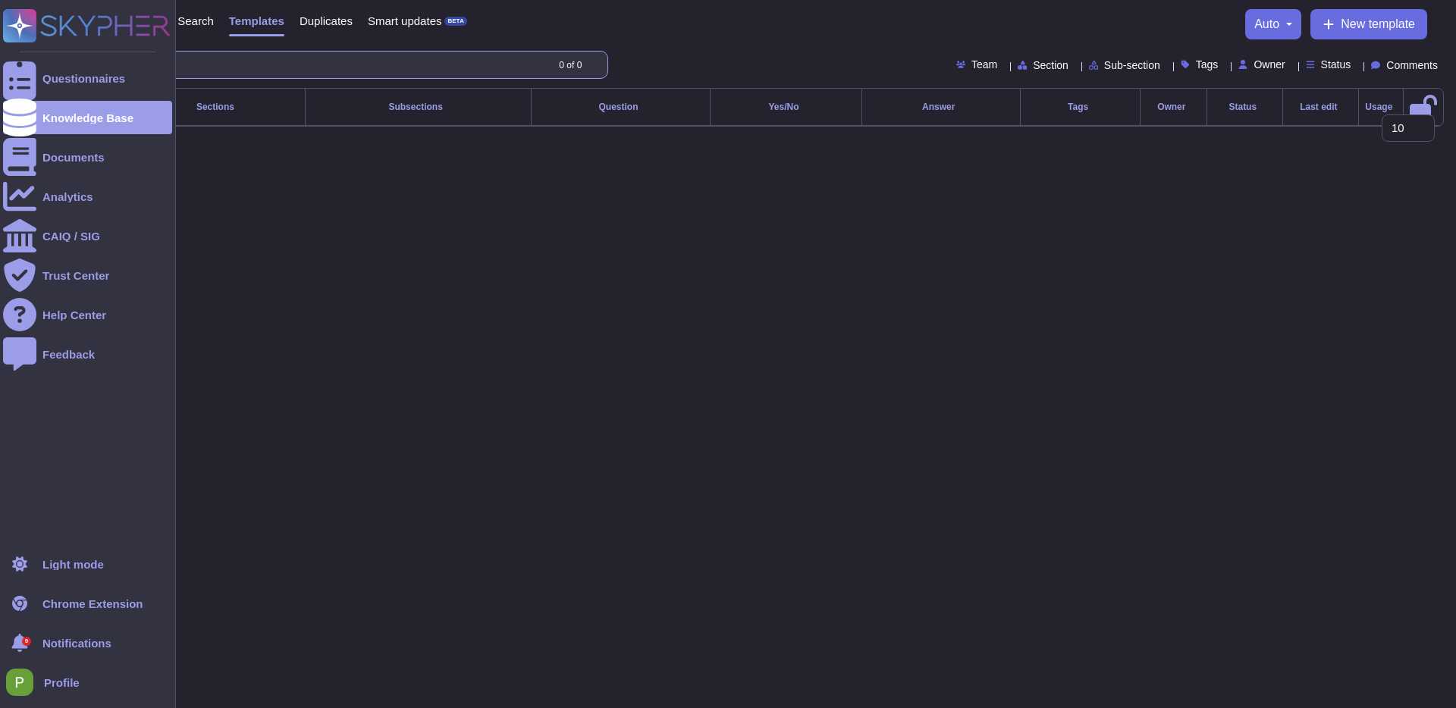
drag, startPoint x: 196, startPoint y: 67, endPoint x: 39, endPoint y: 58, distance: 156.5
click at [39, 58] on div "Questionnaires Knowledge Base Documents Analytics CAIQ / SIG Trust Center Help …" at bounding box center [728, 75] width 1456 height 151
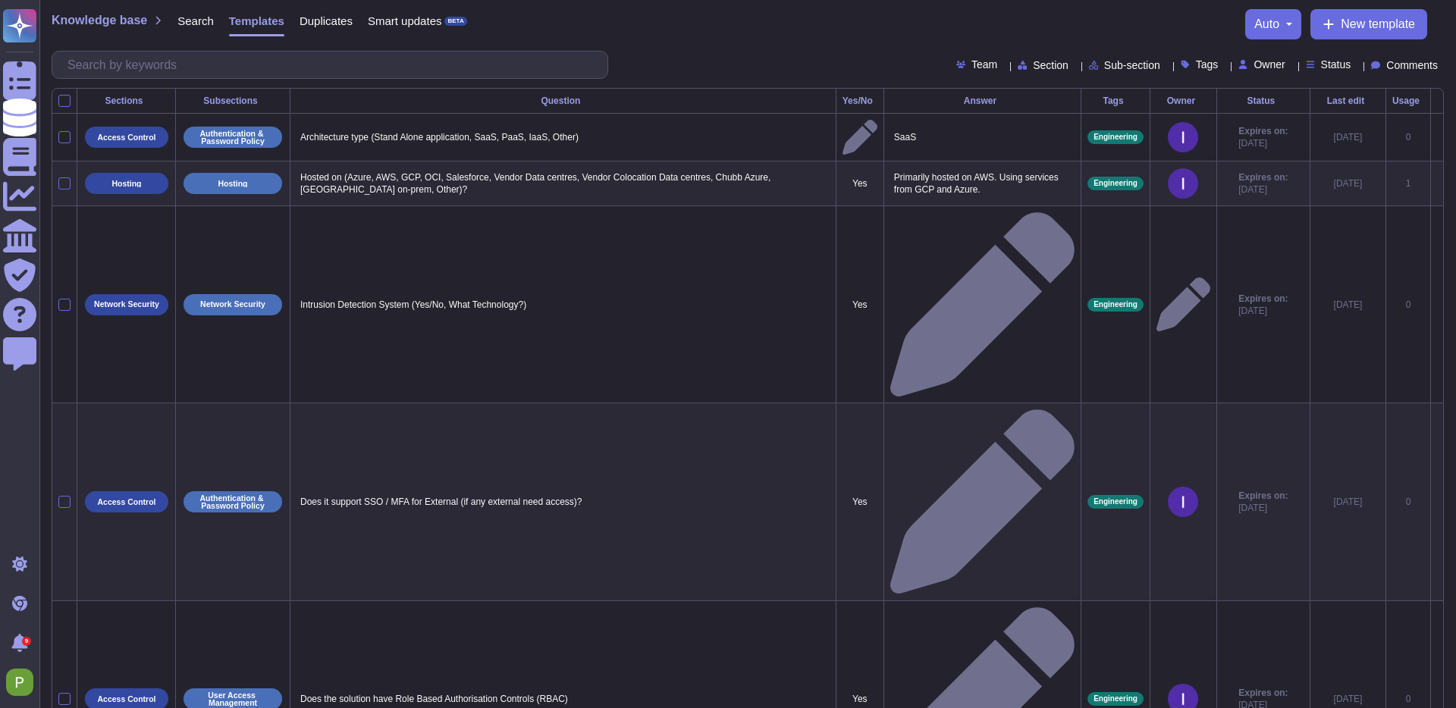
click at [194, 24] on span "Search" at bounding box center [195, 20] width 36 height 11
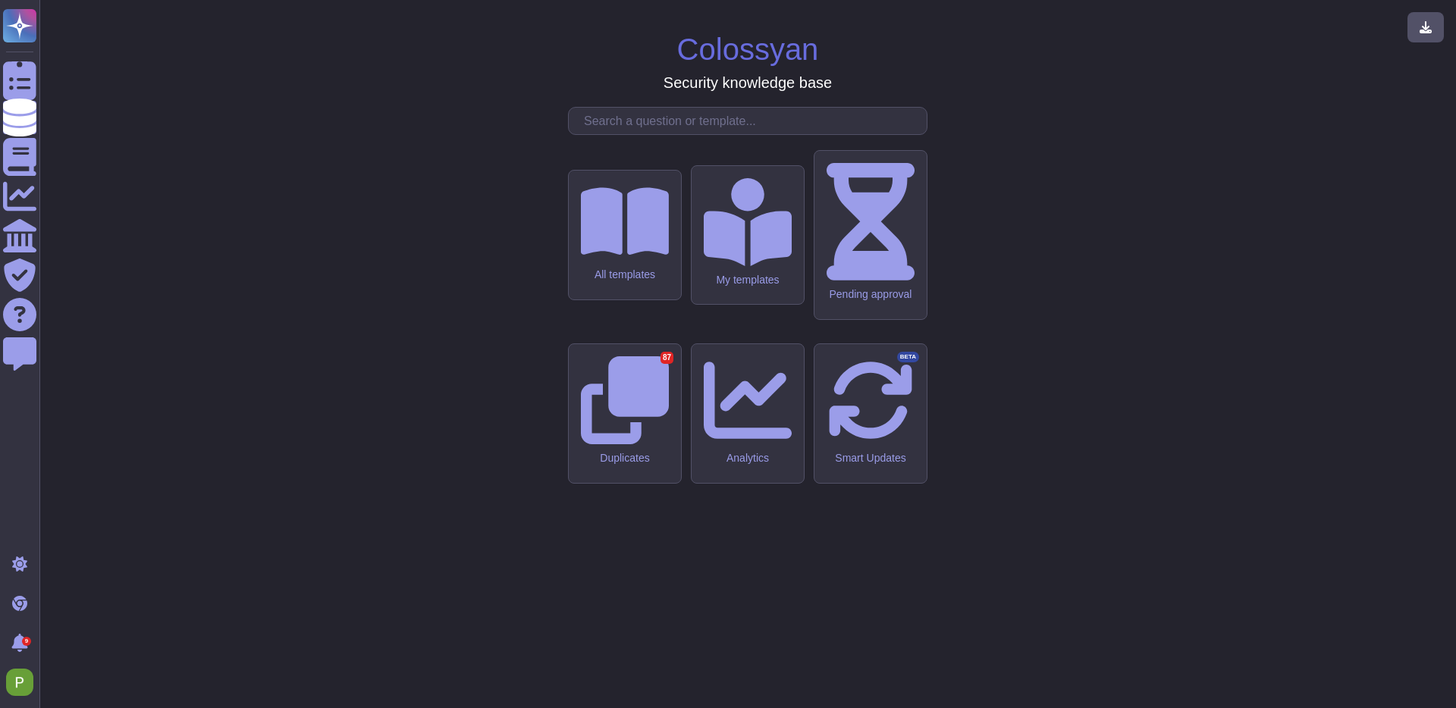
drag, startPoint x: 625, startPoint y: 268, endPoint x: 635, endPoint y: 257, distance: 15.0
click at [626, 266] on div "All templates My templates Pending approval Duplicates 87 Analytics Smart Updat…" at bounding box center [747, 391] width 359 height 569
click at [638, 134] on input "text" at bounding box center [751, 121] width 350 height 27
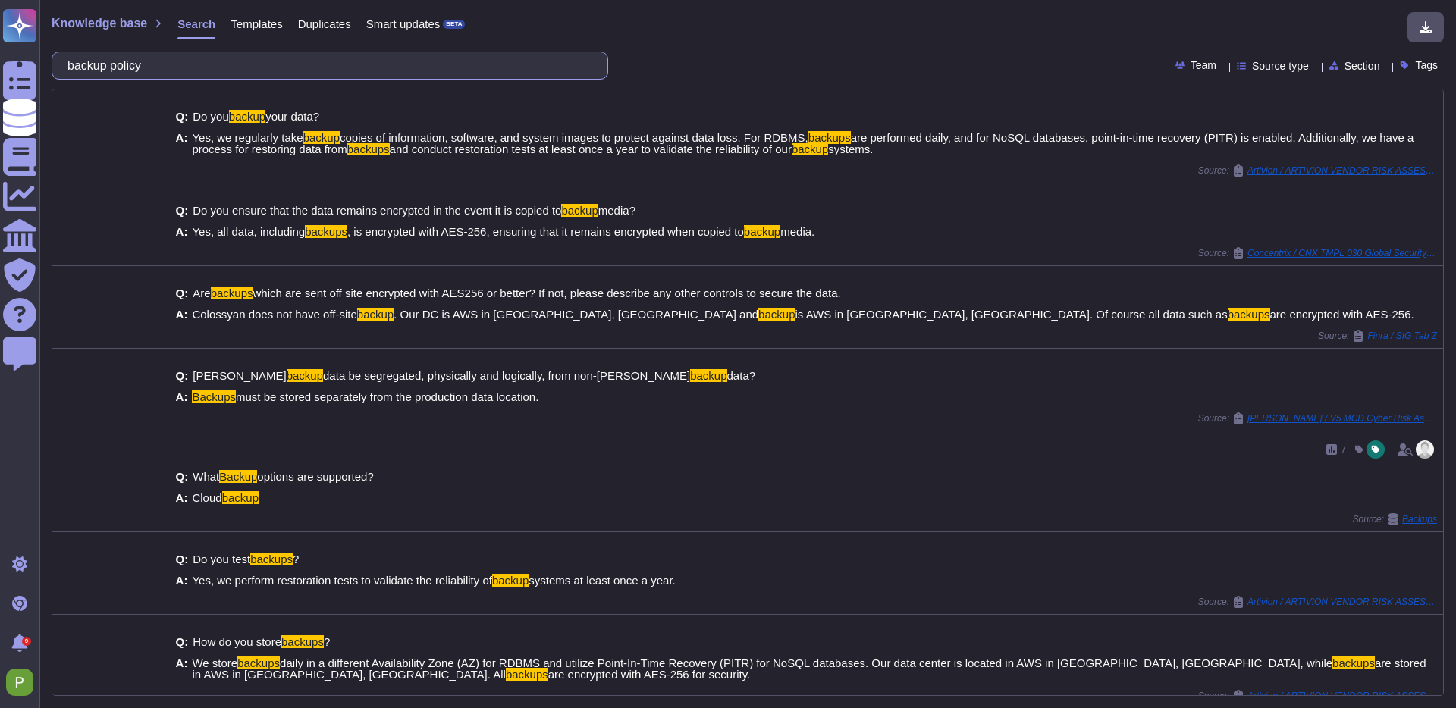
click at [321, 65] on input "backup policy" at bounding box center [326, 65] width 532 height 27
click at [320, 65] on input "backup policy" at bounding box center [326, 65] width 532 height 27
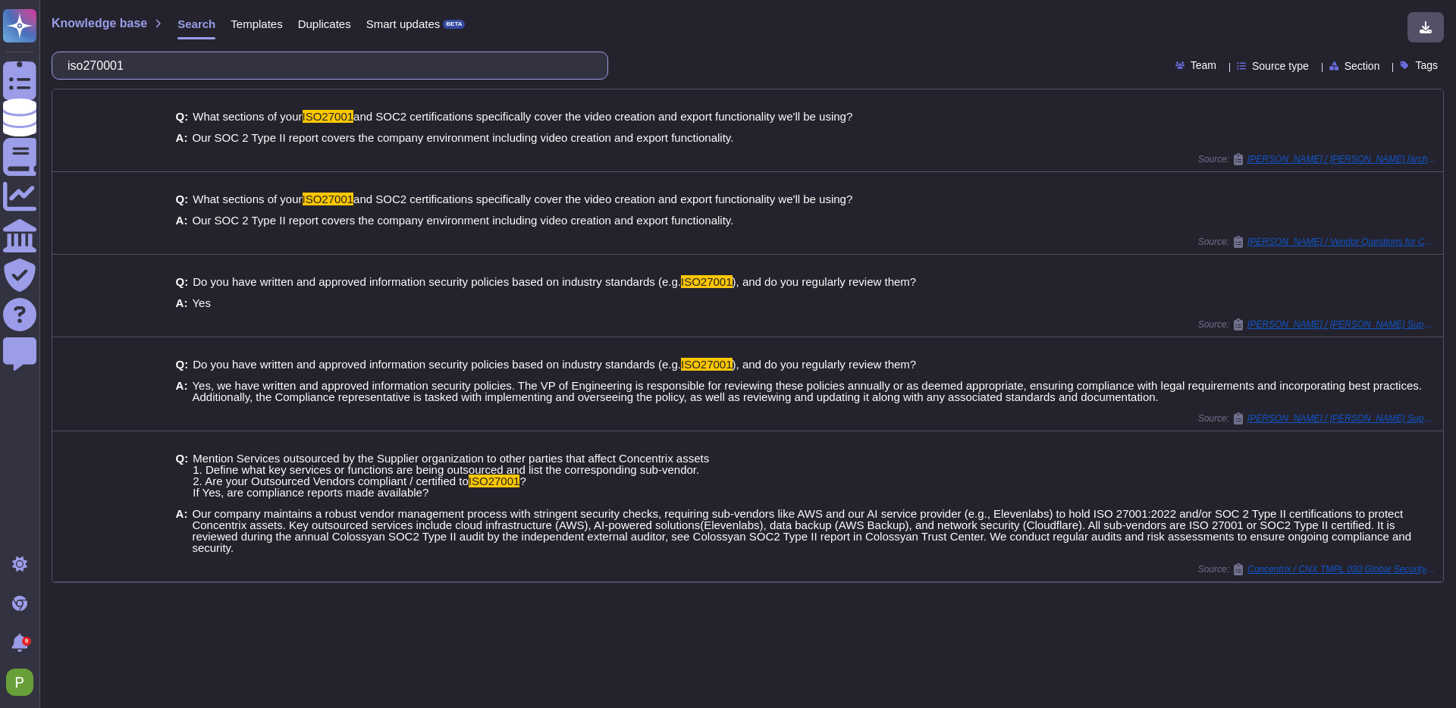
drag, startPoint x: 117, startPoint y: 64, endPoint x: 148, endPoint y: 54, distance: 32.8
click at [117, 64] on input "iso270001" at bounding box center [326, 65] width 532 height 27
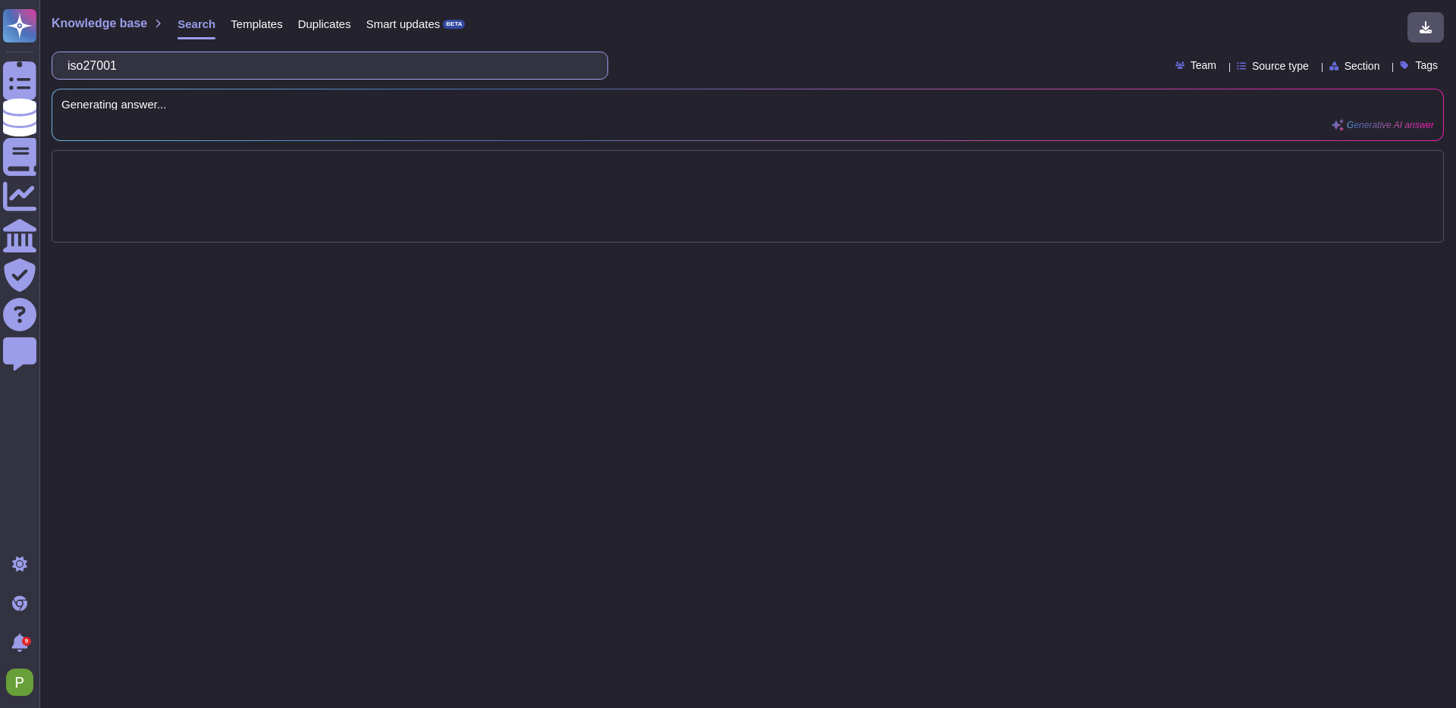
type input "iso27001"
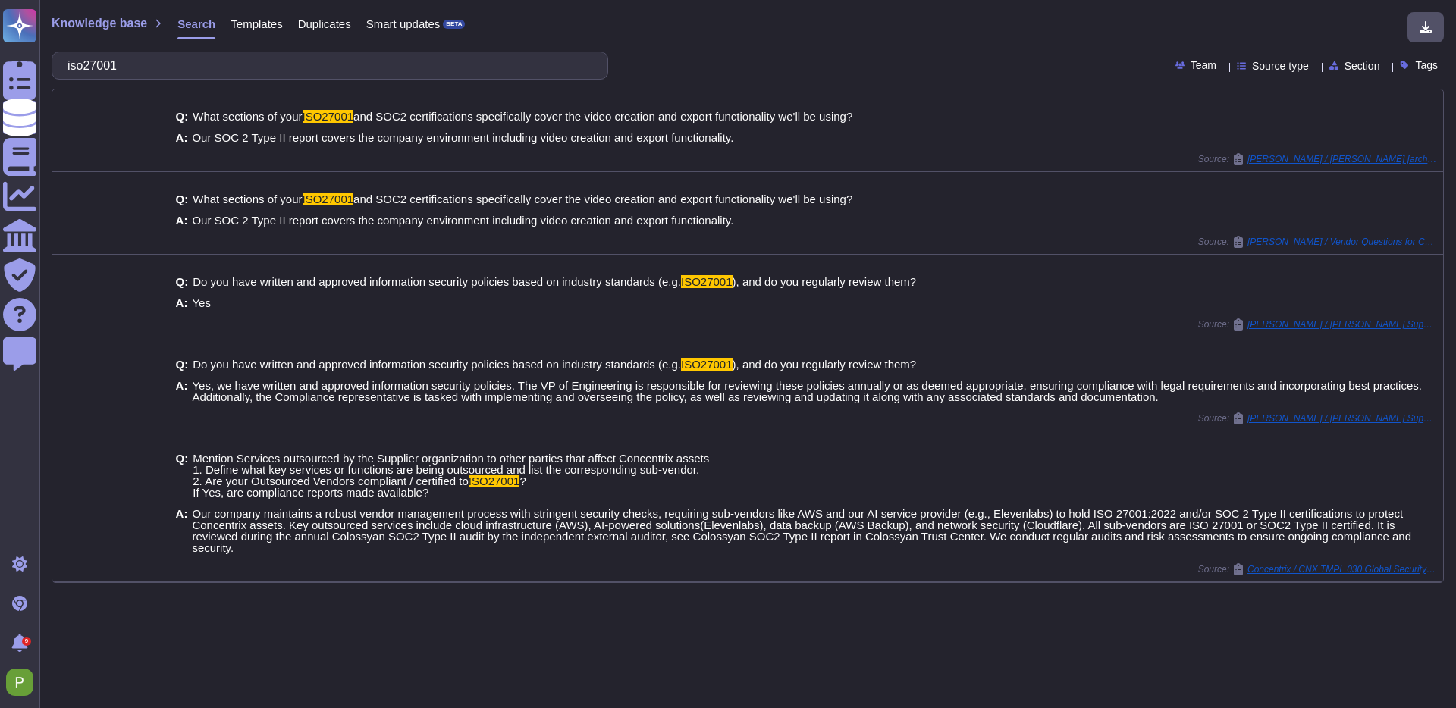
click at [282, 20] on span "Templates" at bounding box center [257, 23] width 52 height 11
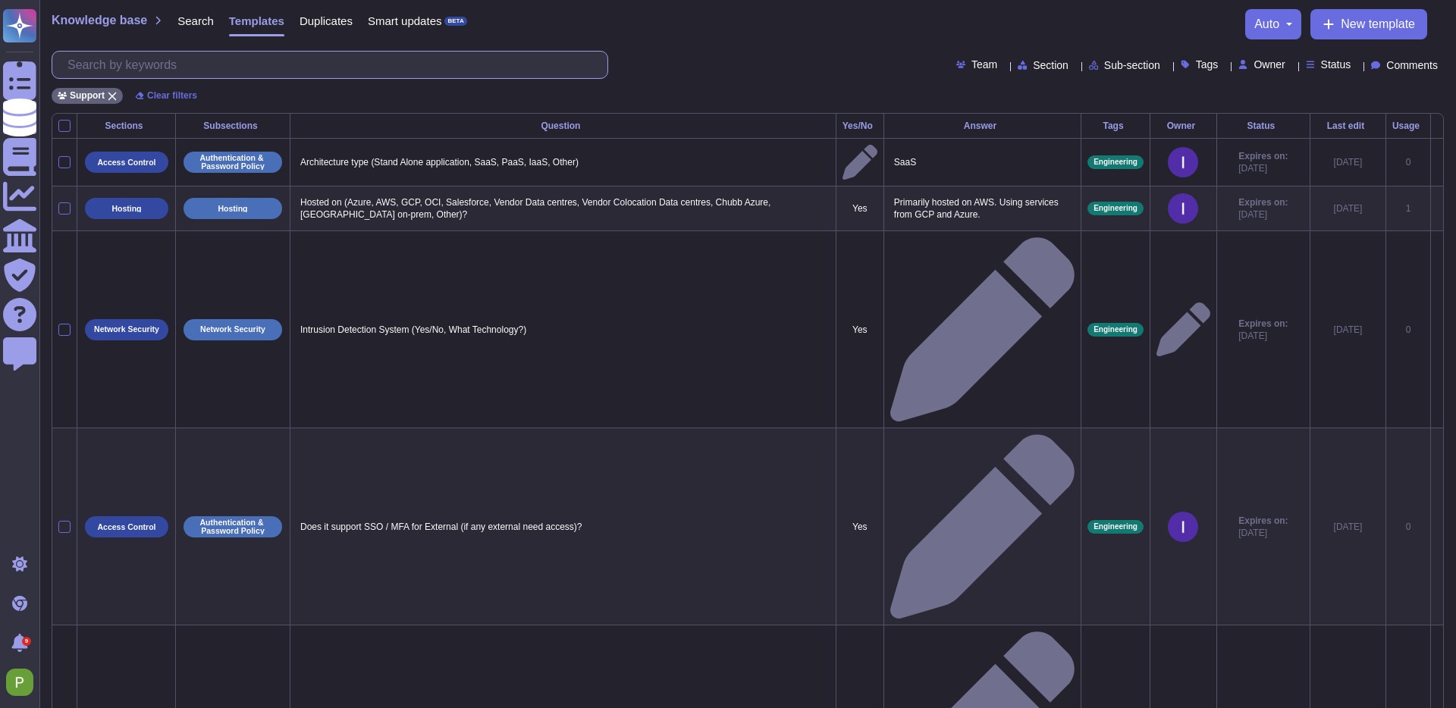
click at [262, 65] on input "text" at bounding box center [333, 65] width 547 height 27
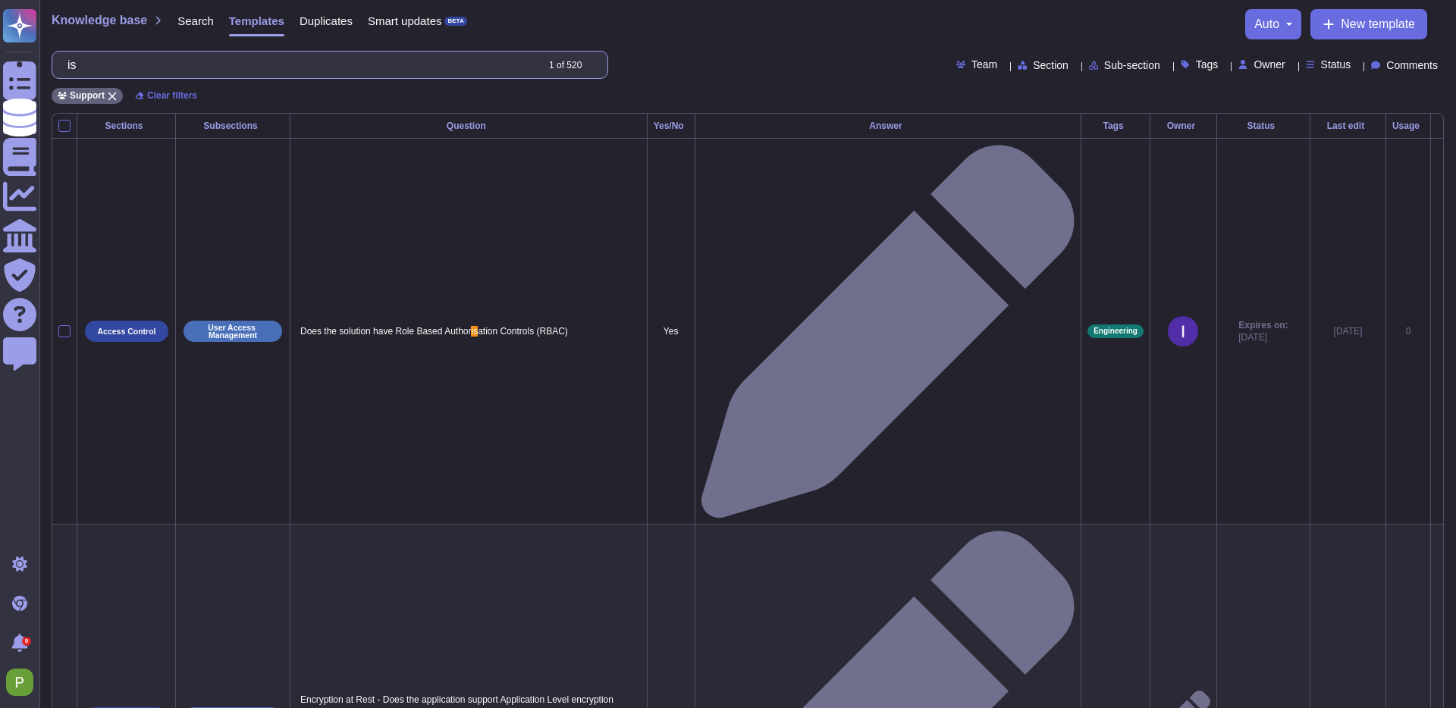
type input "i"
type input "I"
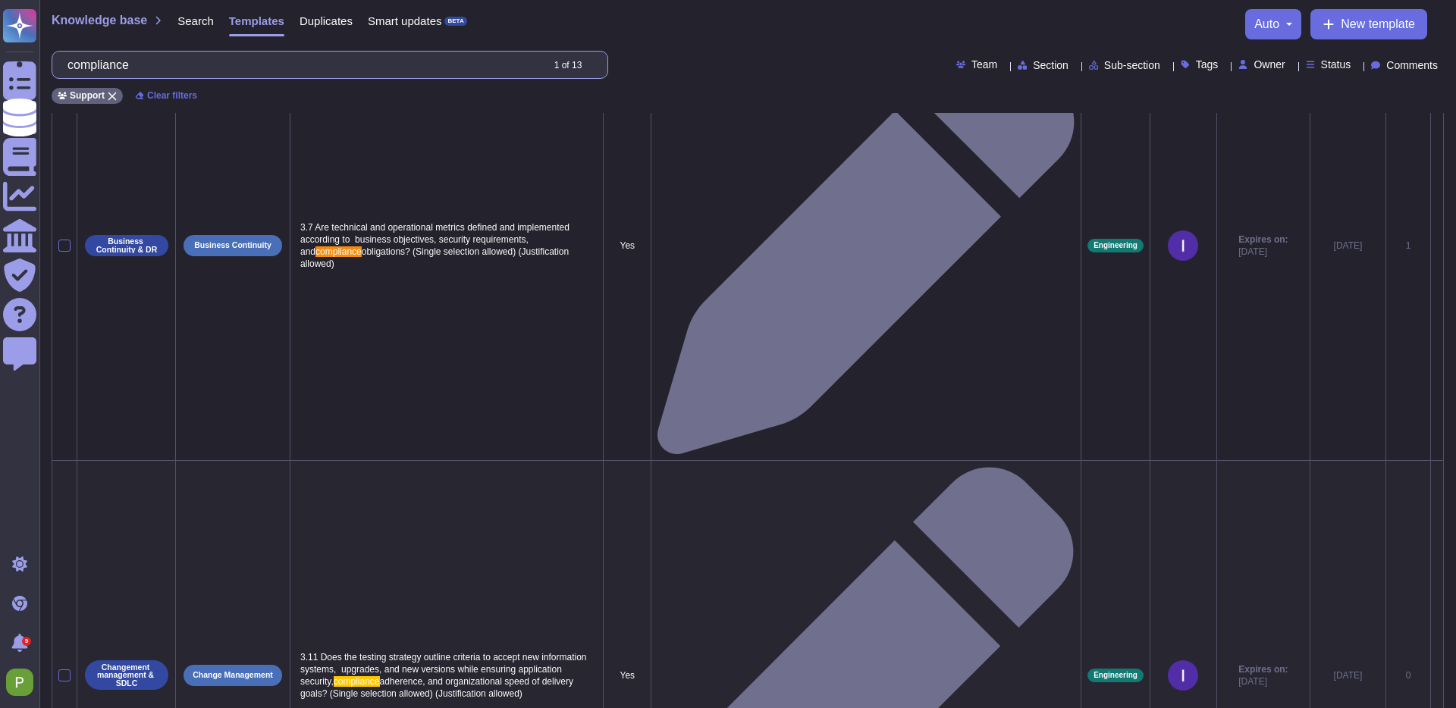
scroll to position [204, 0]
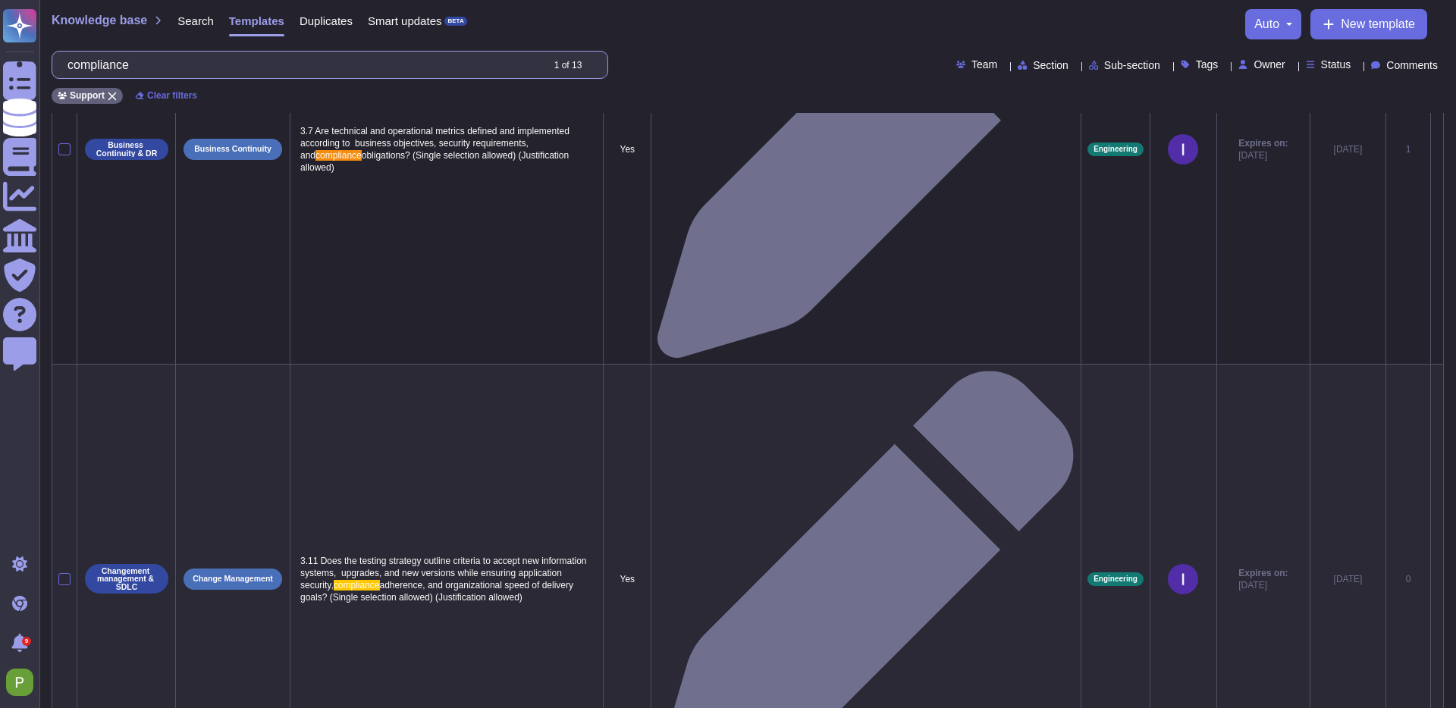
type input "compliance"
click at [135, 69] on input "compliance" at bounding box center [300, 65] width 481 height 27
click at [195, 19] on span "Search" at bounding box center [195, 20] width 36 height 11
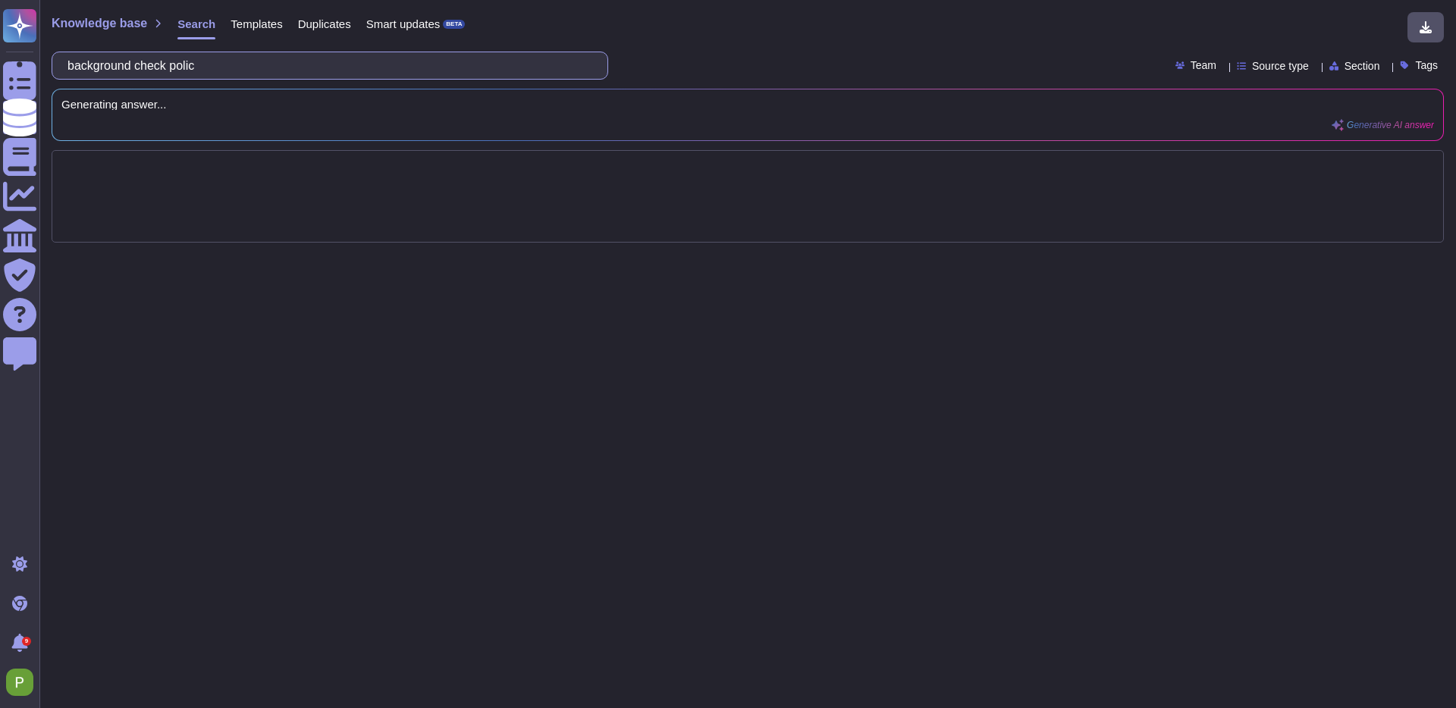
type input "background check policy"
